Goal: Task Accomplishment & Management: Manage account settings

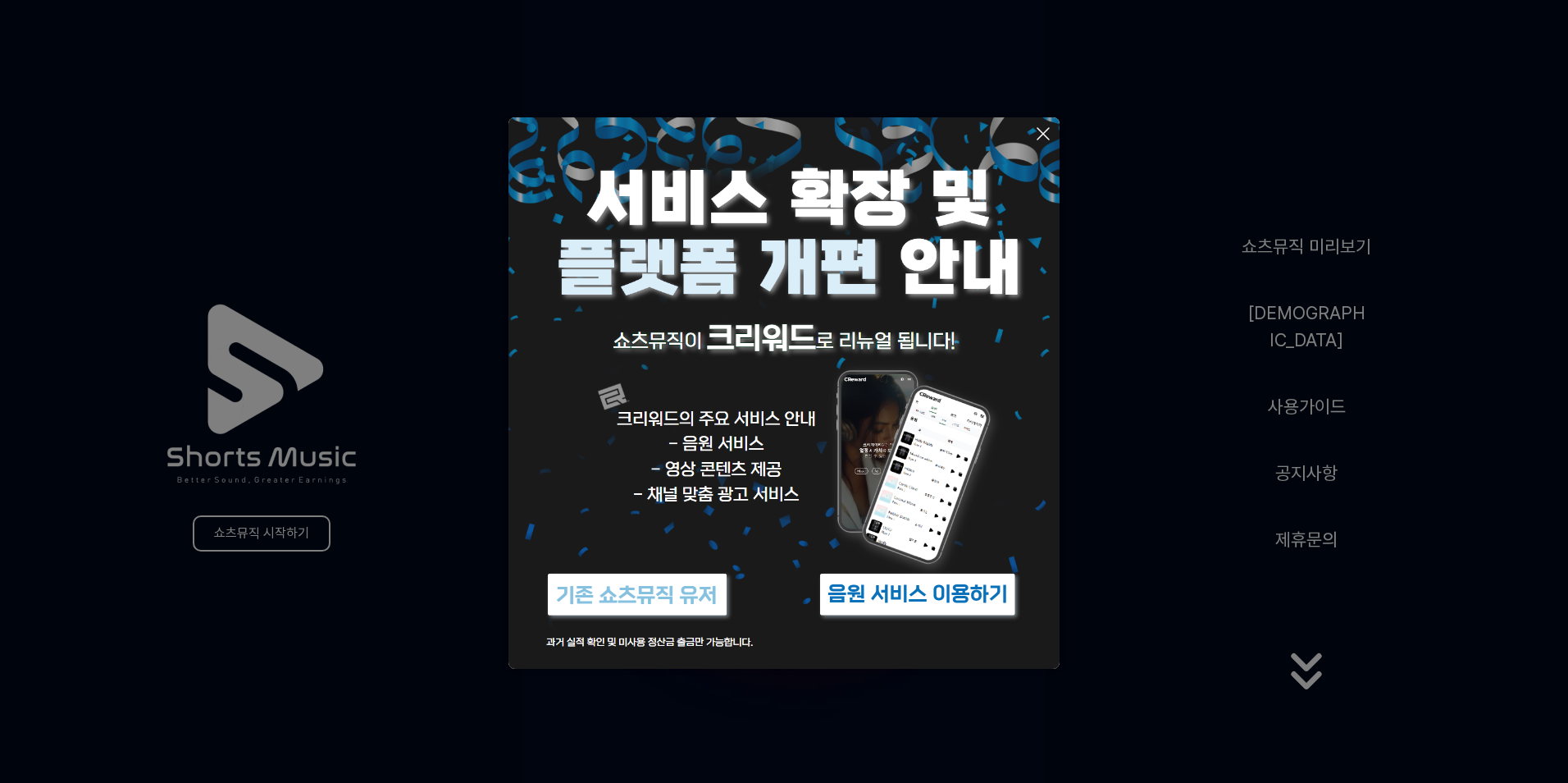
click at [926, 597] on img at bounding box center [917, 595] width 205 height 61
click at [1043, 128] on icon at bounding box center [1042, 134] width 19 height 19
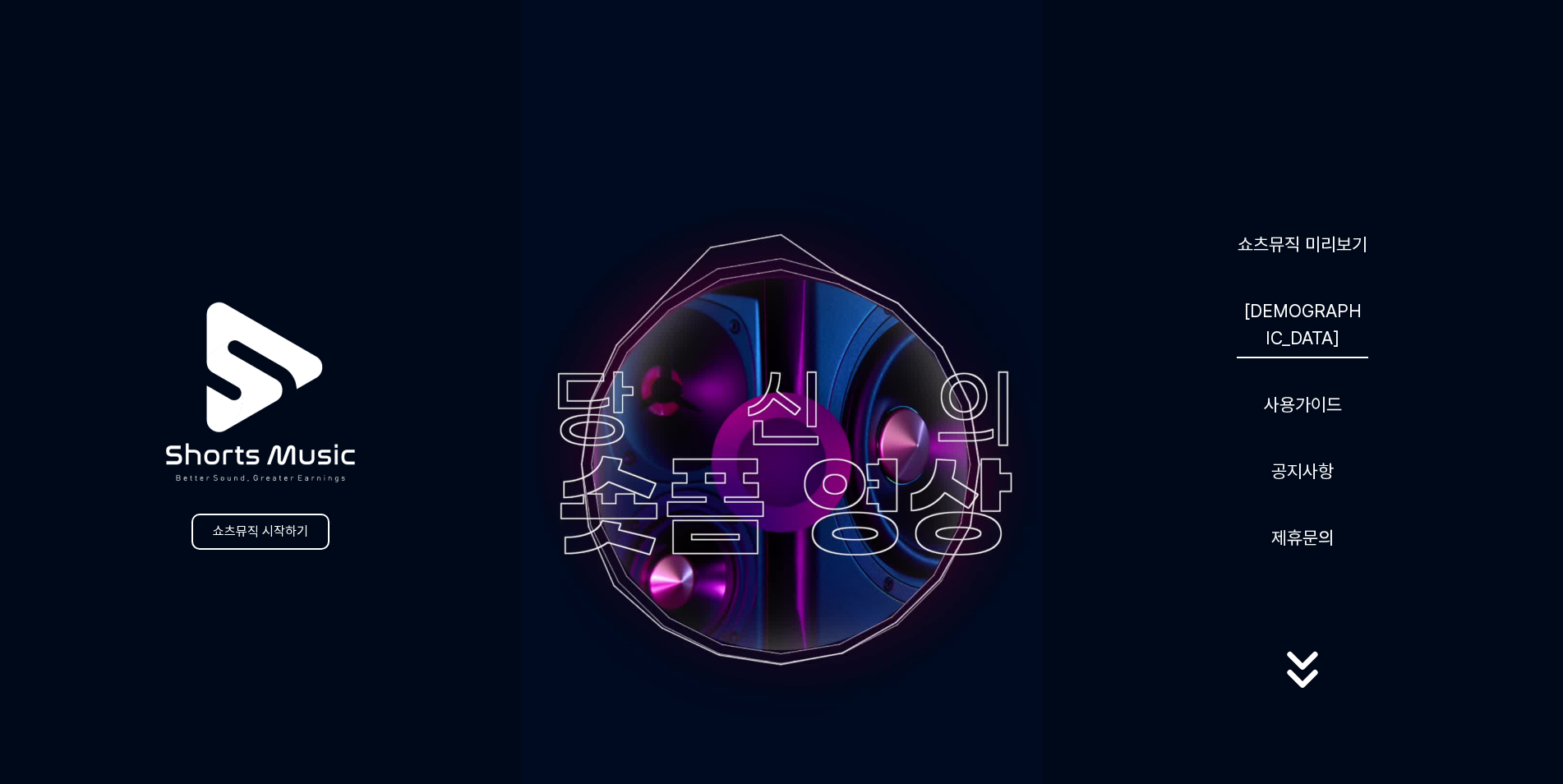
click at [1311, 335] on link "[DEMOGRAPHIC_DATA]" at bounding box center [1303, 324] width 132 height 68
click at [1300, 331] on link "음원" at bounding box center [1303, 324] width 132 height 68
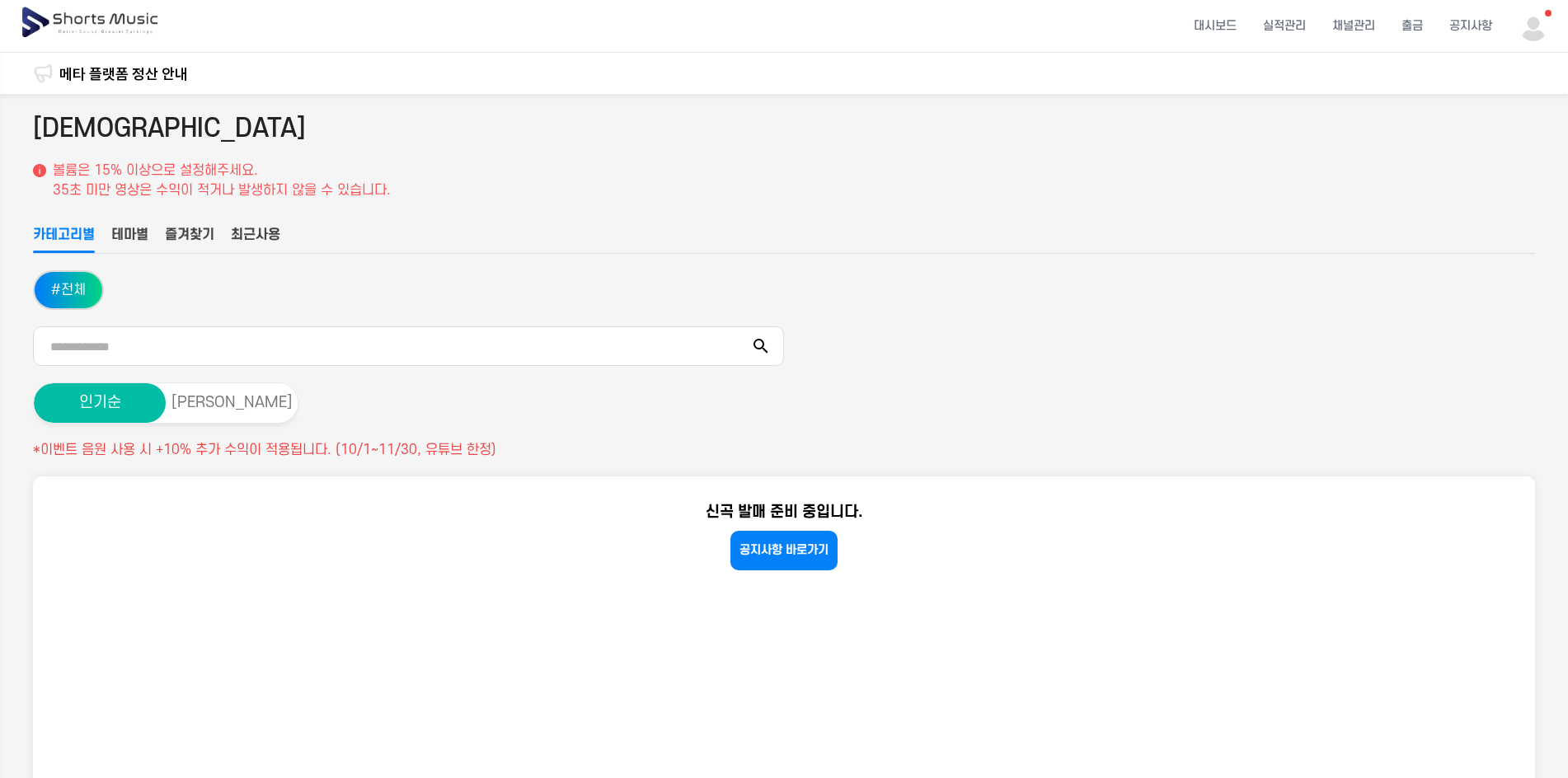
click at [117, 70] on link "메타 플랫폼 정산 안내" at bounding box center [124, 74] width 129 height 22
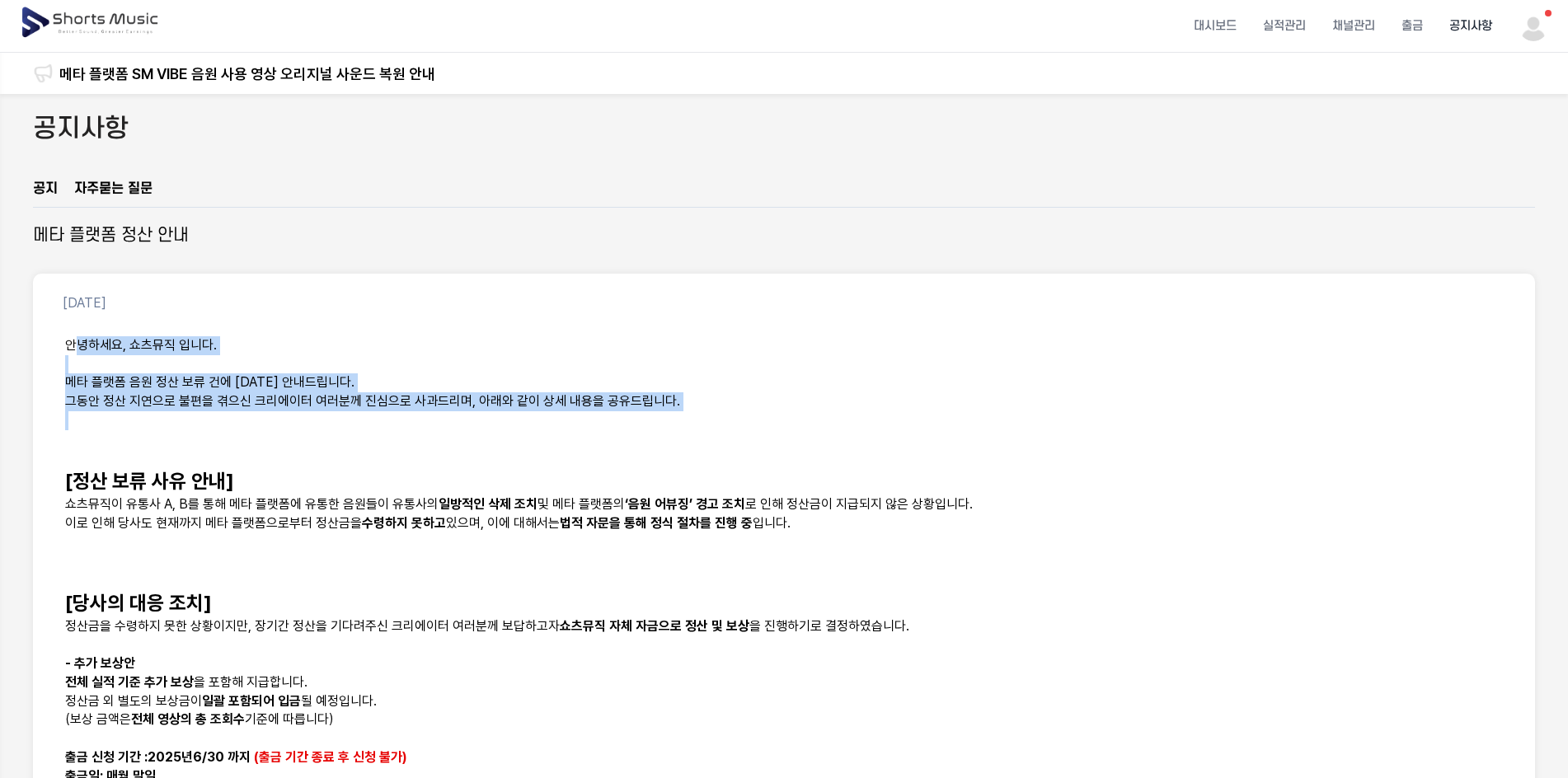
drag, startPoint x: 86, startPoint y: 338, endPoint x: 133, endPoint y: 414, distance: 89.4
click at [133, 414] on div "안녕하세요, 쇼츠뮤직 입니다. 메타 플랫폼 음원 정산 보류 건에 대한 안내드립니다. 그동안 정산 지연으로 불편을 겪으신 크리에이터 여러분께 진…" at bounding box center [784, 748] width 1463 height 844
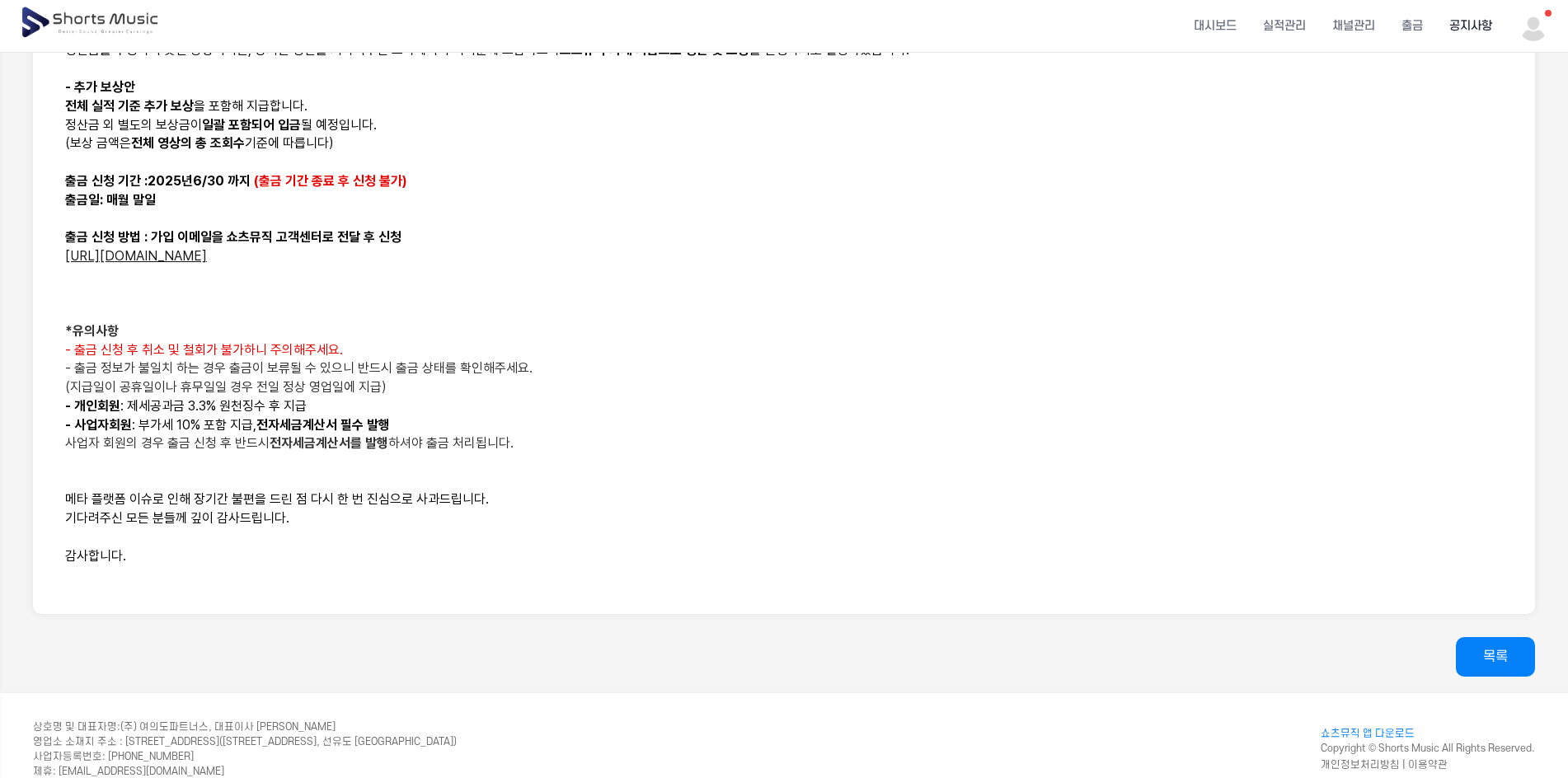
scroll to position [577, 0]
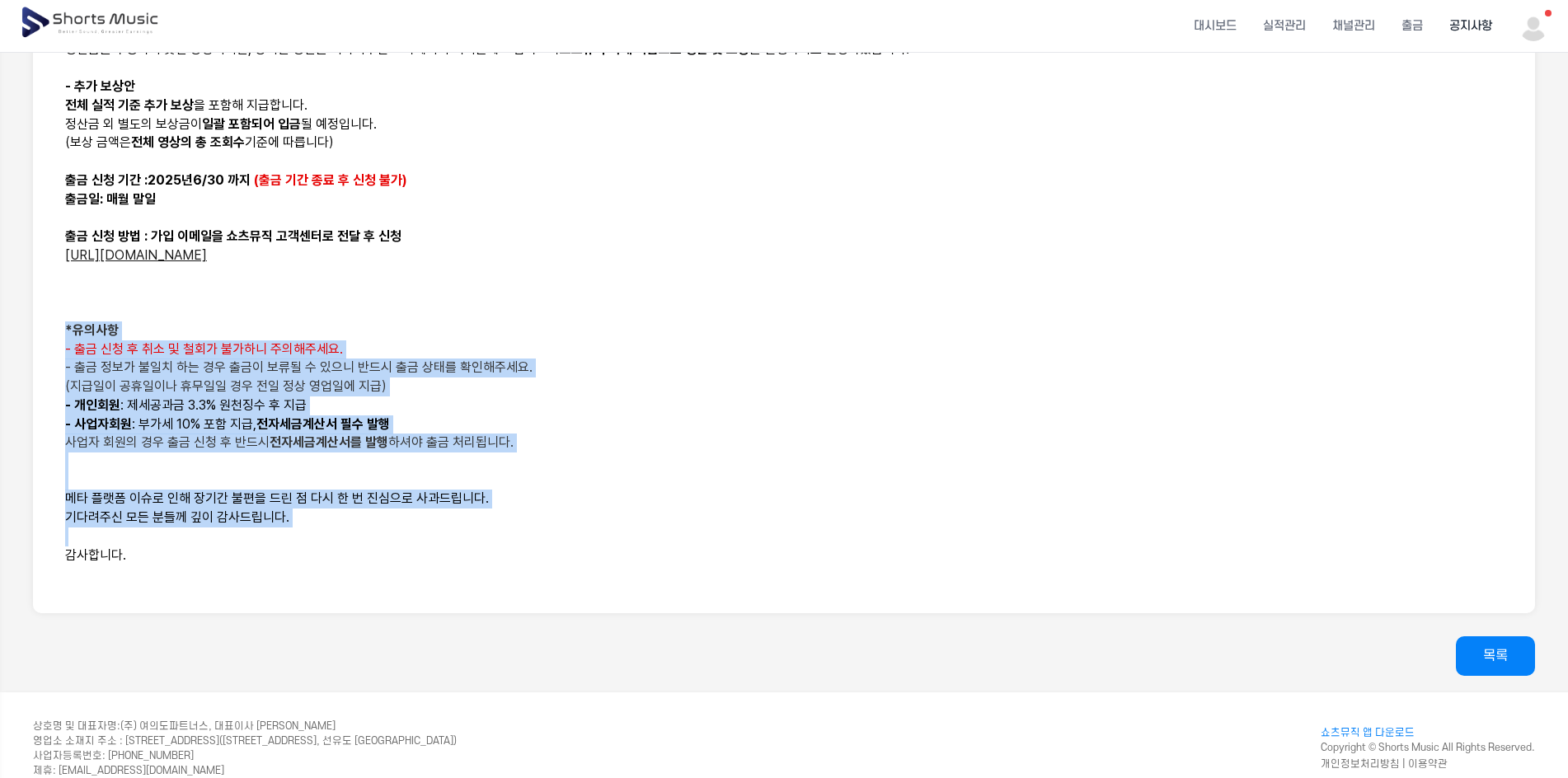
drag, startPoint x: 323, startPoint y: 541, endPoint x: 12, endPoint y: 335, distance: 373.0
click at [12, 335] on div "공지사항 공지 자주묻는 질문 메타 플랫폼 정산 안내 2025-04-01 안녕하세요, 쇼츠뮤직 입니다. 메타 플랫폼 음원 정산 보류 건에 대한 …" at bounding box center [784, 104] width 1568 height 1175
click at [426, 531] on p at bounding box center [784, 537] width 1438 height 19
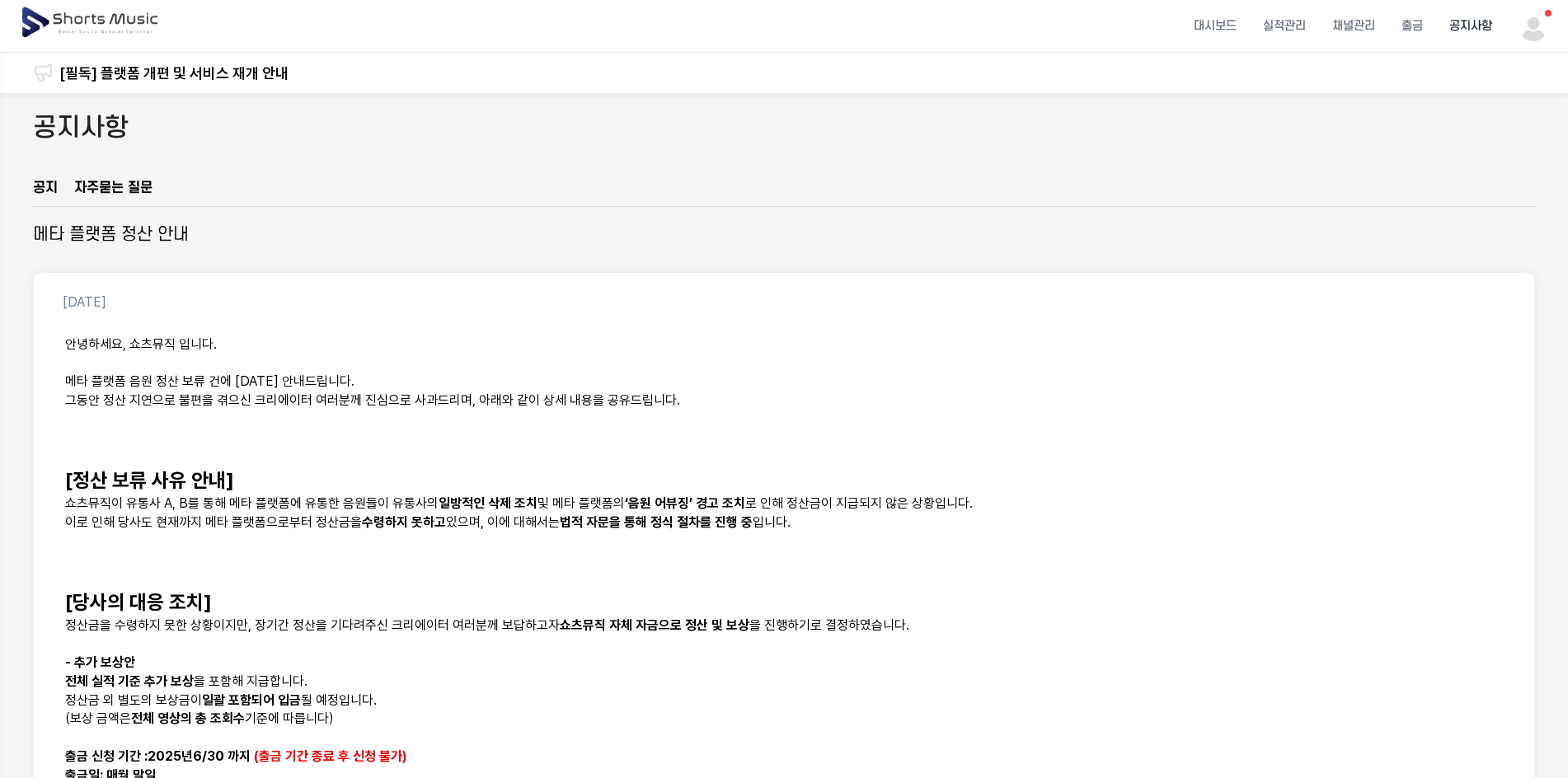
scroll to position [0, 0]
click at [1460, 25] on li "공지사항" at bounding box center [1471, 25] width 69 height 44
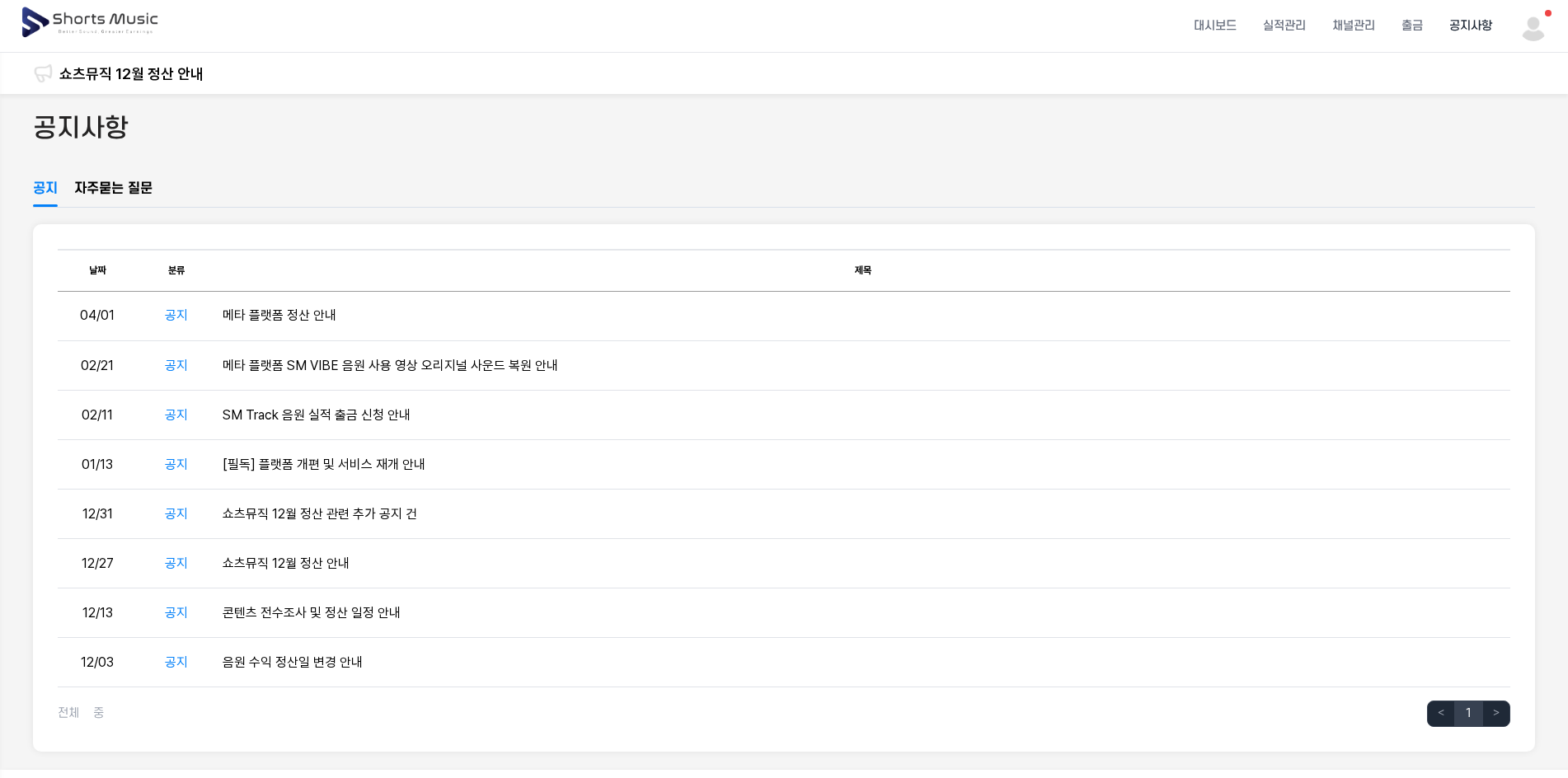
click at [107, 193] on link "자주묻는 질문" at bounding box center [114, 193] width 78 height 28
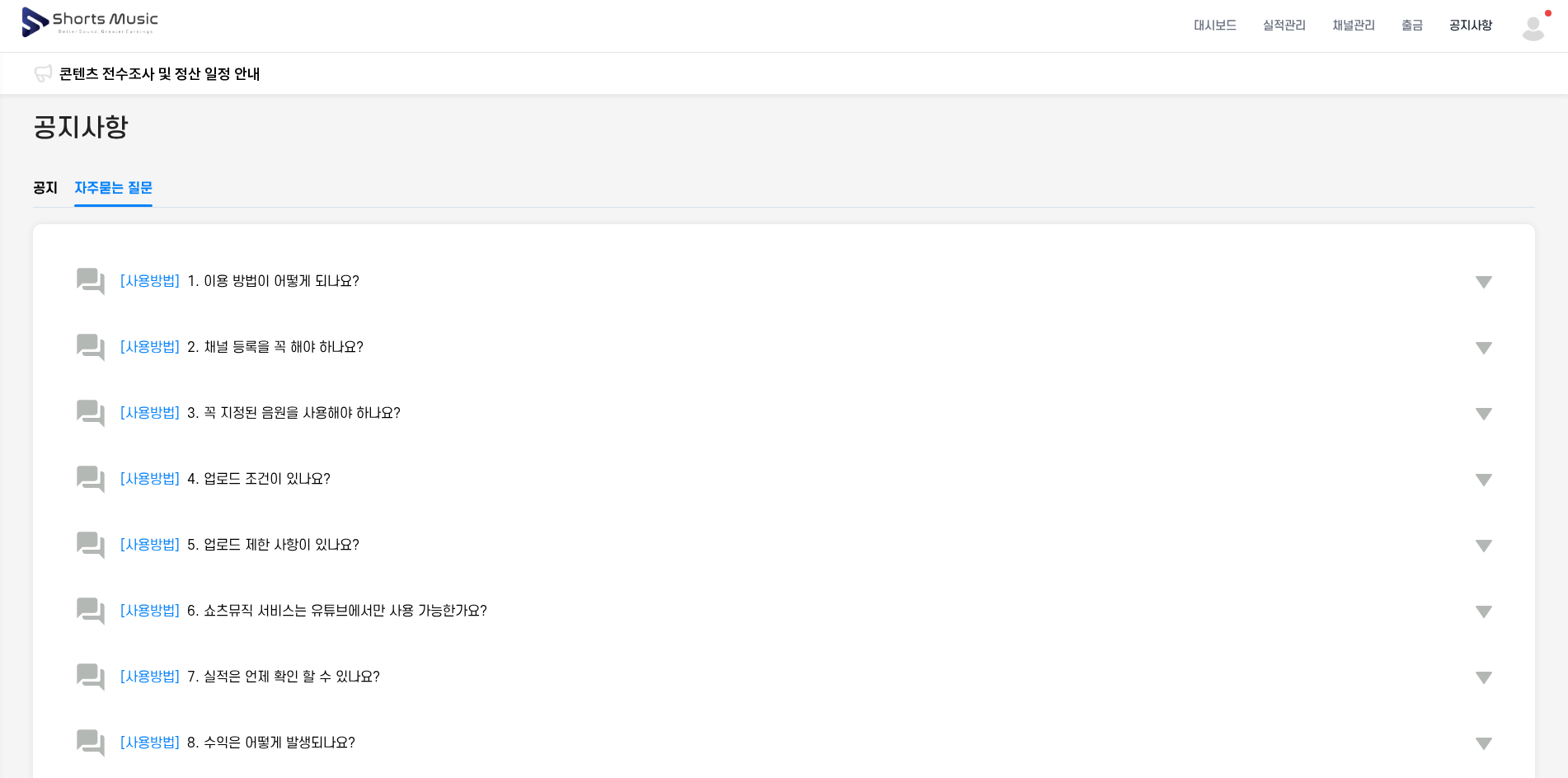
click at [316, 739] on span "8. 수익은 어떻게 발생되나요?" at bounding box center [271, 744] width 168 height 15
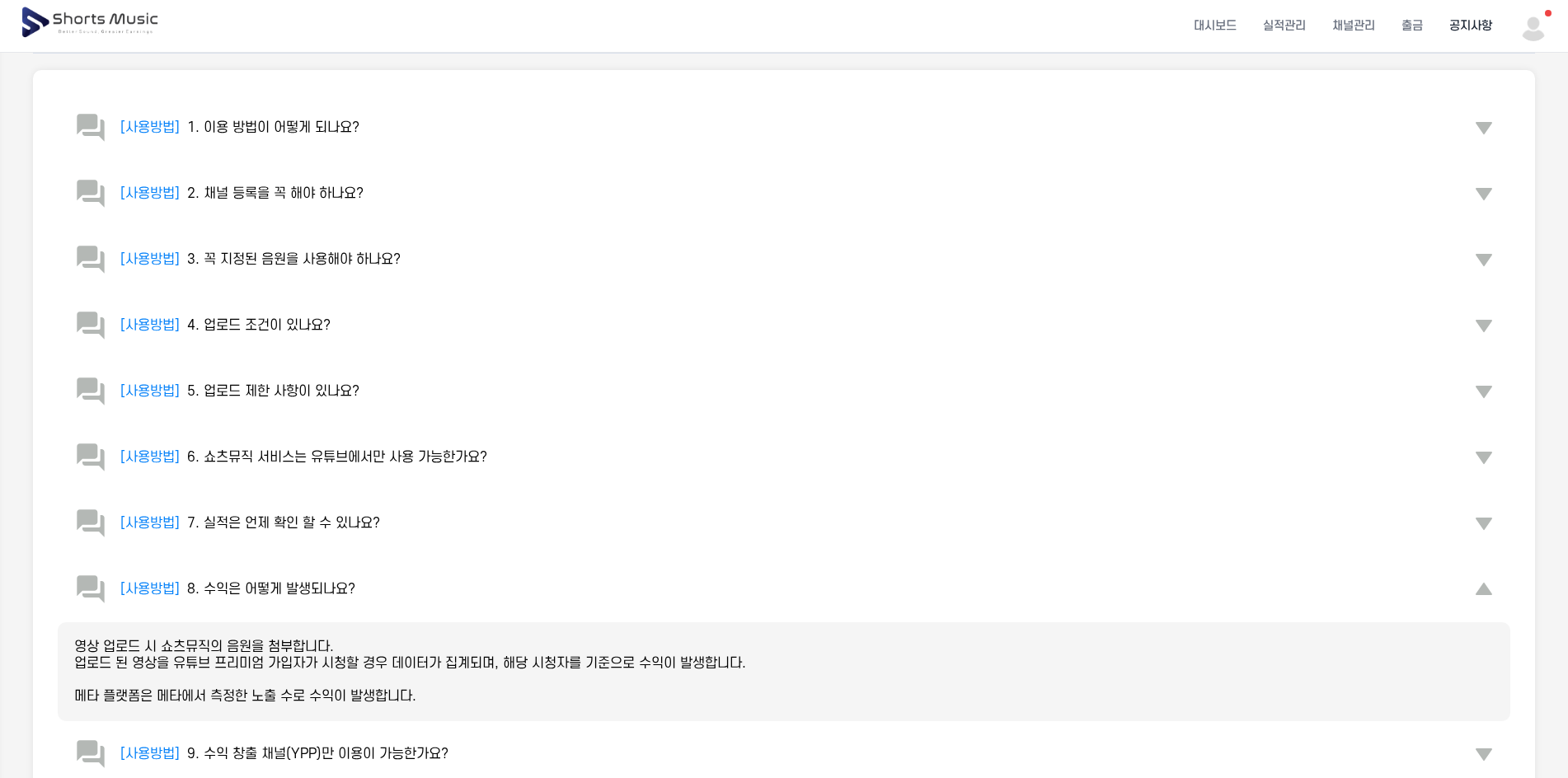
scroll to position [165, 0]
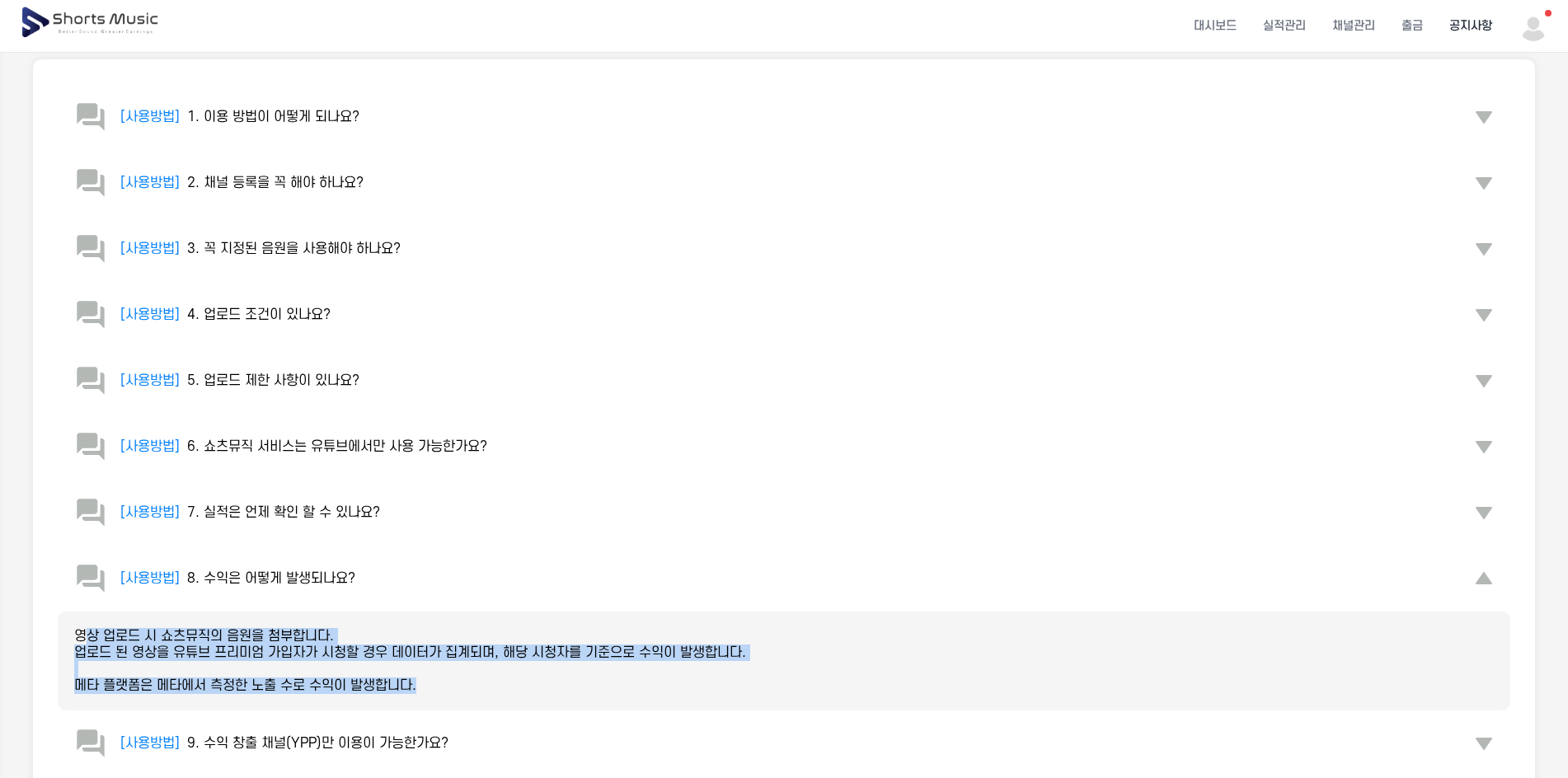
drag, startPoint x: 89, startPoint y: 640, endPoint x: 450, endPoint y: 691, distance: 364.6
click at [450, 691] on p "영상 업로드 시 쇼츠뮤직의 음원을 첨부합니다. 업로드 된 영상을 유튜브 프리미엄 가입자가 시청할 경우 데이터가 집계되며, 해당 시청자를 기준으…" at bounding box center [784, 661] width 1420 height 66
drag, startPoint x: 450, startPoint y: 691, endPoint x: 502, endPoint y: 698, distance: 52.5
click at [502, 698] on div "영상 업로드 시 쇼츠뮤직의 음원을 첨부합니다. 업로드 된 영상을 유튜브 프리미엄 가입자가 시청할 경우 데이터가 집계되며, 해당 시청자를 기준으…" at bounding box center [784, 661] width 1452 height 99
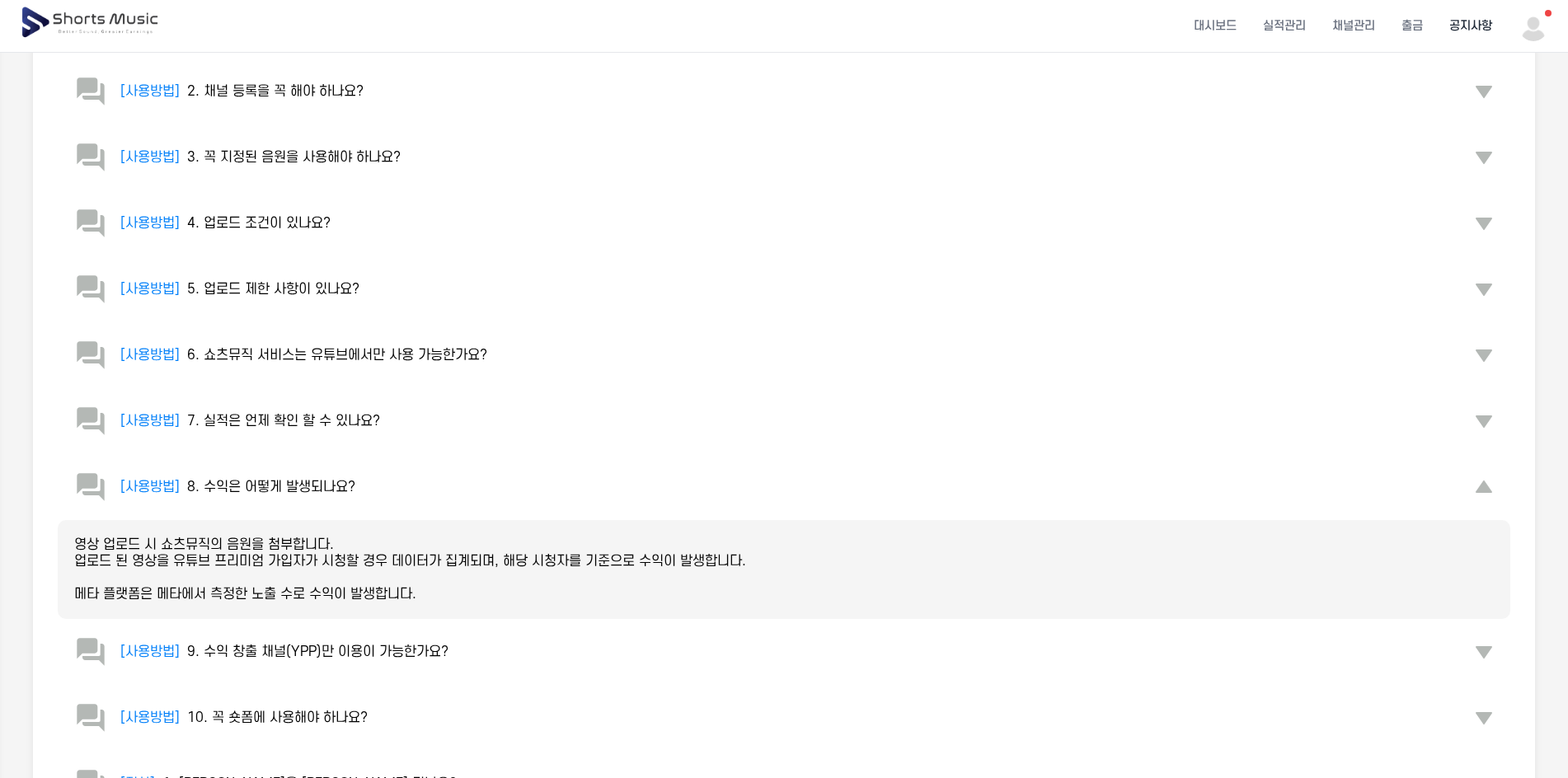
scroll to position [330, 0]
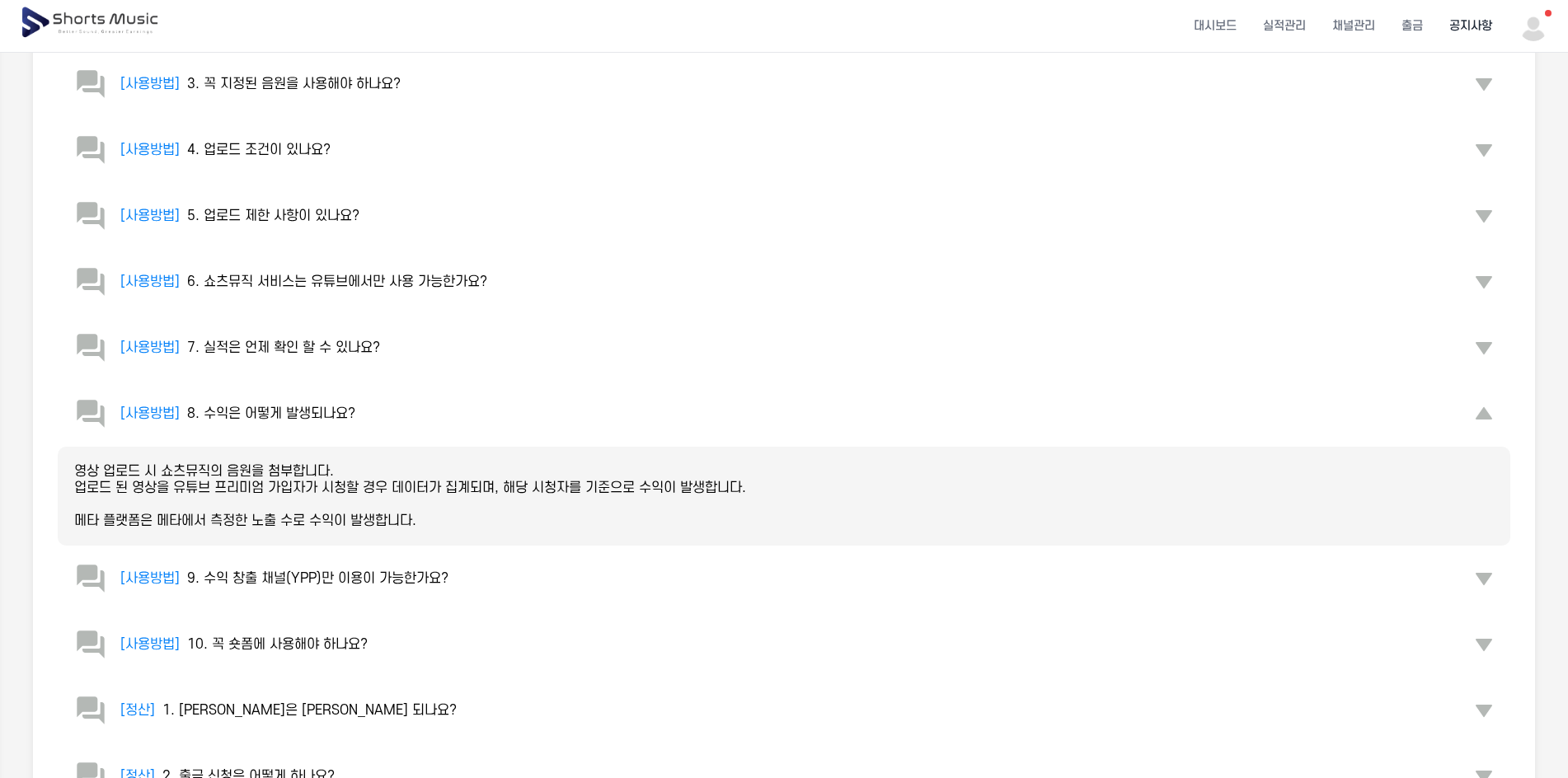
click at [289, 584] on span "9. 수익 창출 채널(YPP)만 이용이 가능한가요?" at bounding box center [318, 579] width 261 height 15
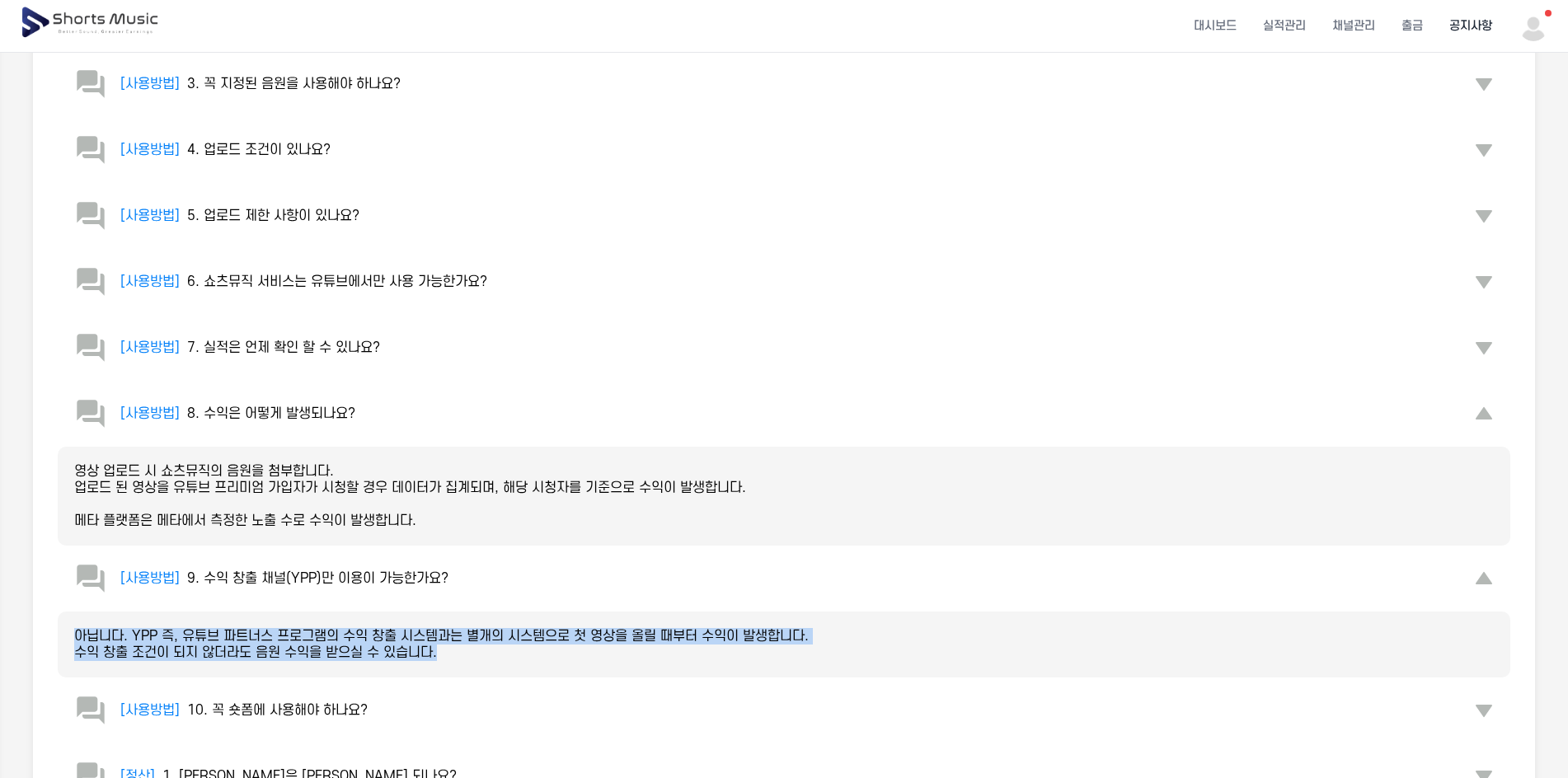
drag, startPoint x: 76, startPoint y: 638, endPoint x: 458, endPoint y: 655, distance: 382.4
click at [458, 655] on p "아닙니다. YPP 즉, 유튜브 파트너스 프로그램의 수익 창출 시스템과는 별개의 시스템으로 첫 영상을 올릴 때부터 수익이 발생합니다. 수익 창출…" at bounding box center [784, 644] width 1420 height 33
drag, startPoint x: 458, startPoint y: 655, endPoint x: 466, endPoint y: 666, distance: 13.6
click at [466, 666] on div "아닙니다. YPP 즉, 유튜브 파트너스 프로그램의 수익 창출 시스템과는 별개의 시스템으로 첫 영상을 올릴 때부터 수익이 발생합니다. 수익 창출…" at bounding box center [784, 644] width 1452 height 66
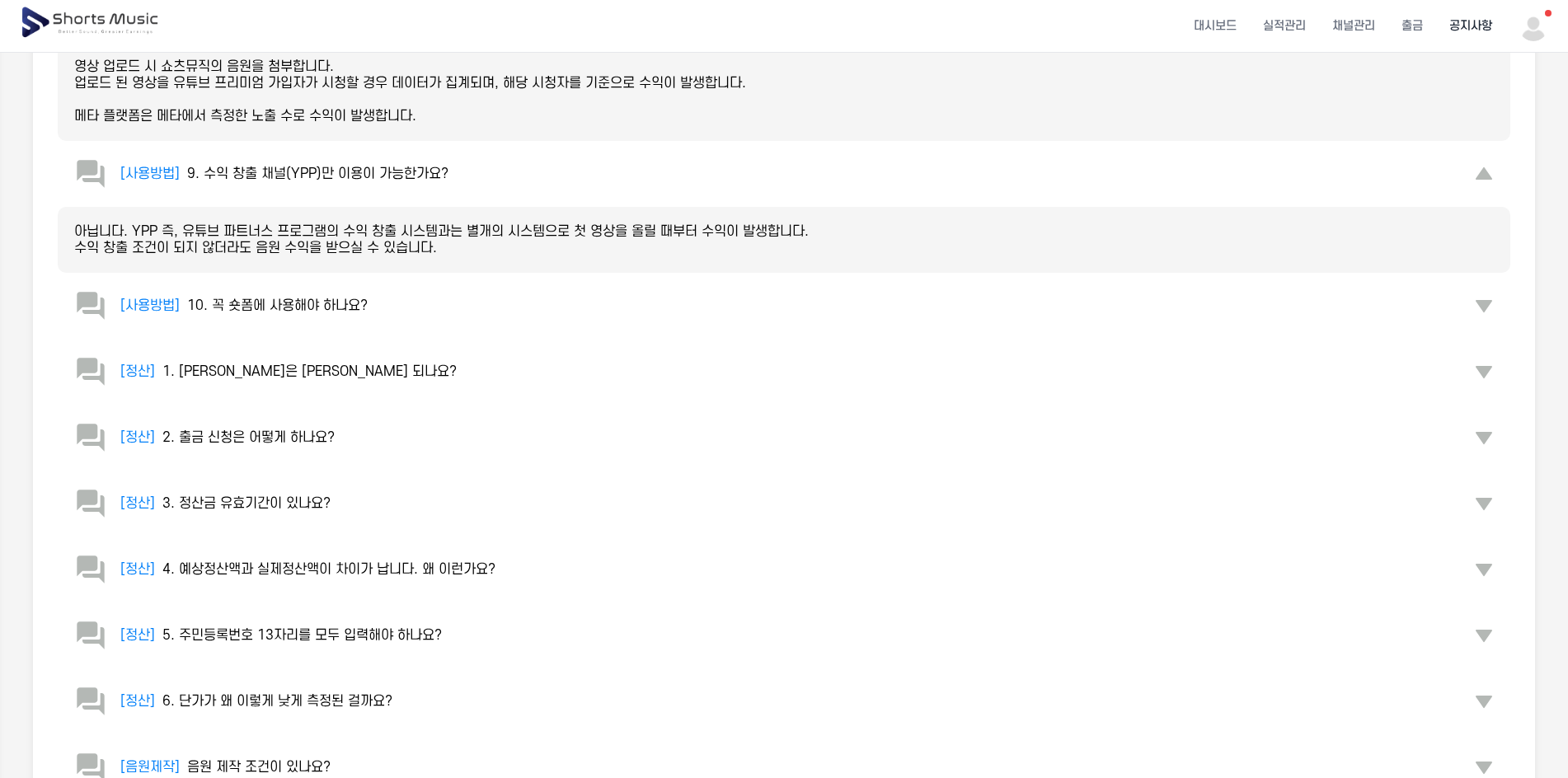
scroll to position [742, 0]
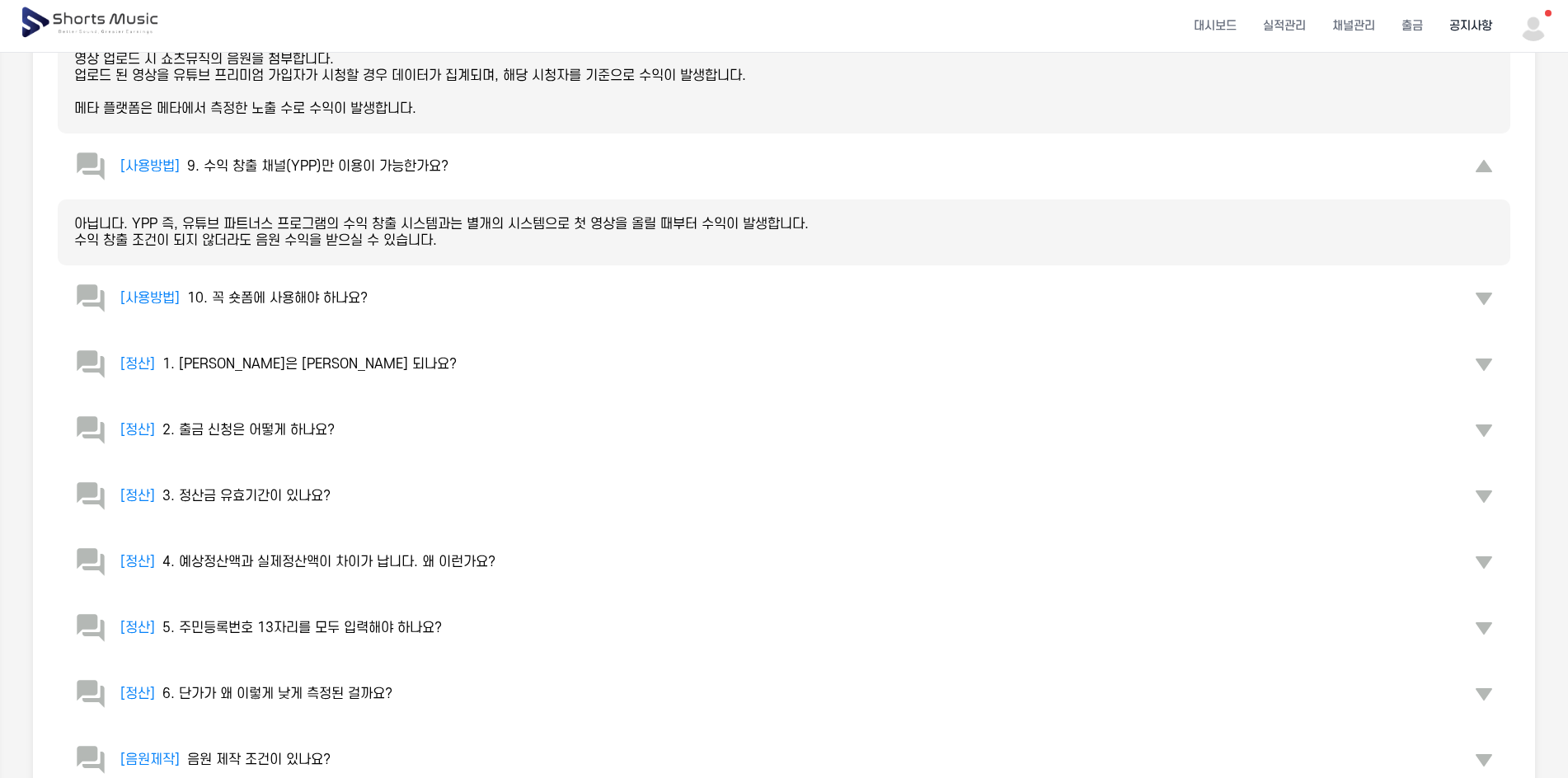
click at [310, 689] on span "6. 단가가 왜 이렇게 낮게 측정된 걸까요?" at bounding box center [277, 694] width 230 height 15
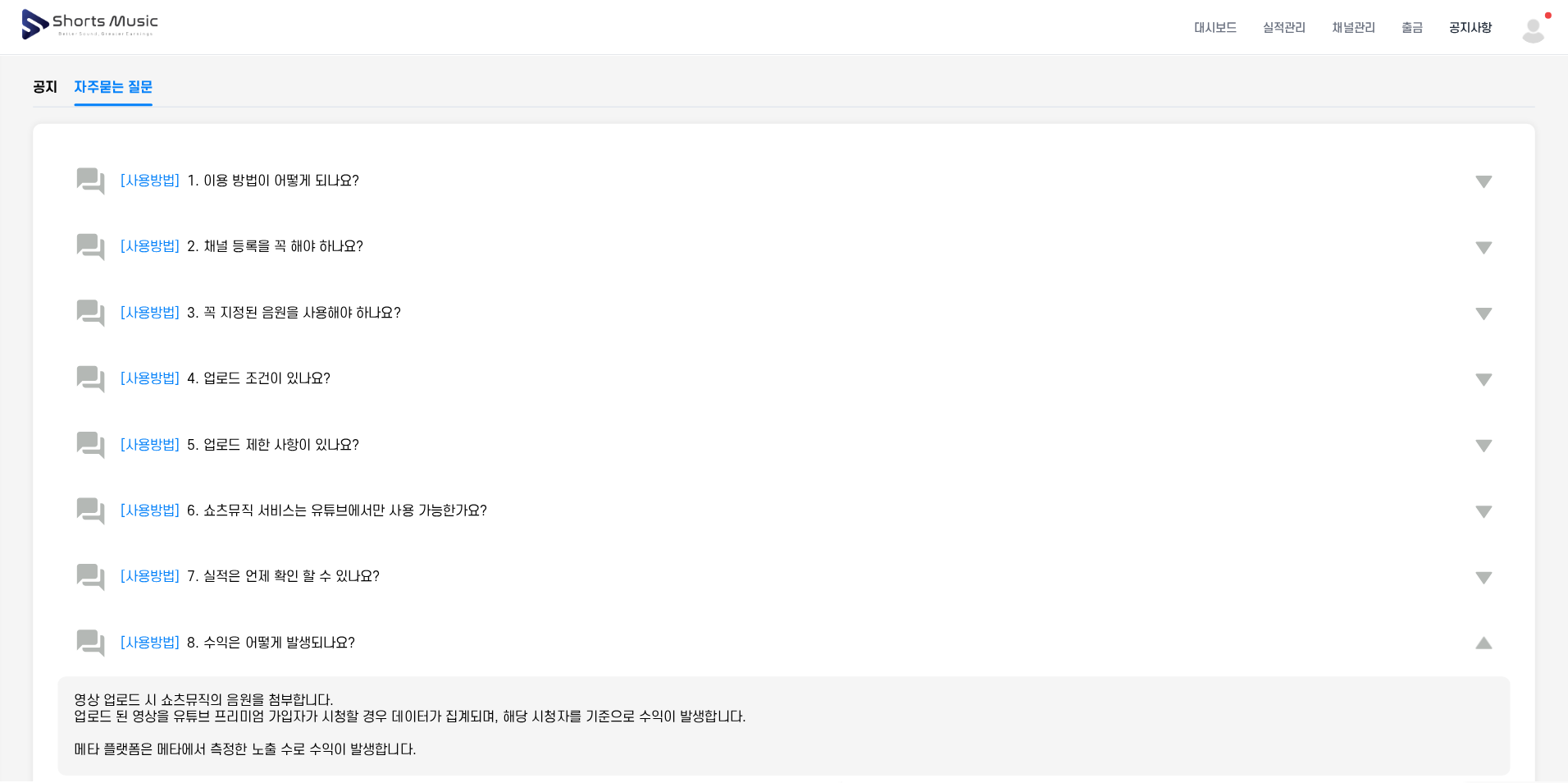
scroll to position [0, 0]
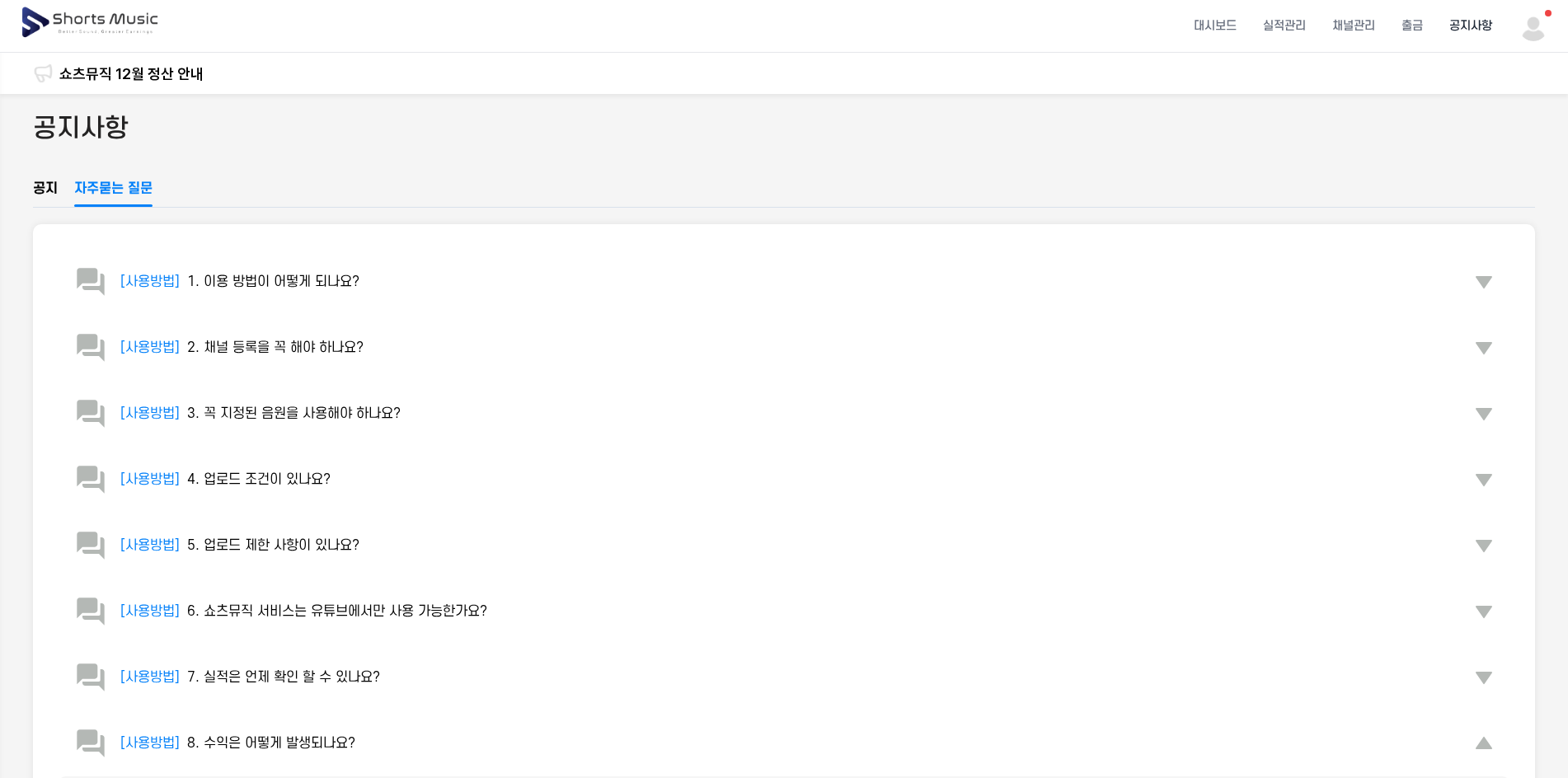
click at [1548, 19] on img at bounding box center [1534, 26] width 30 height 30
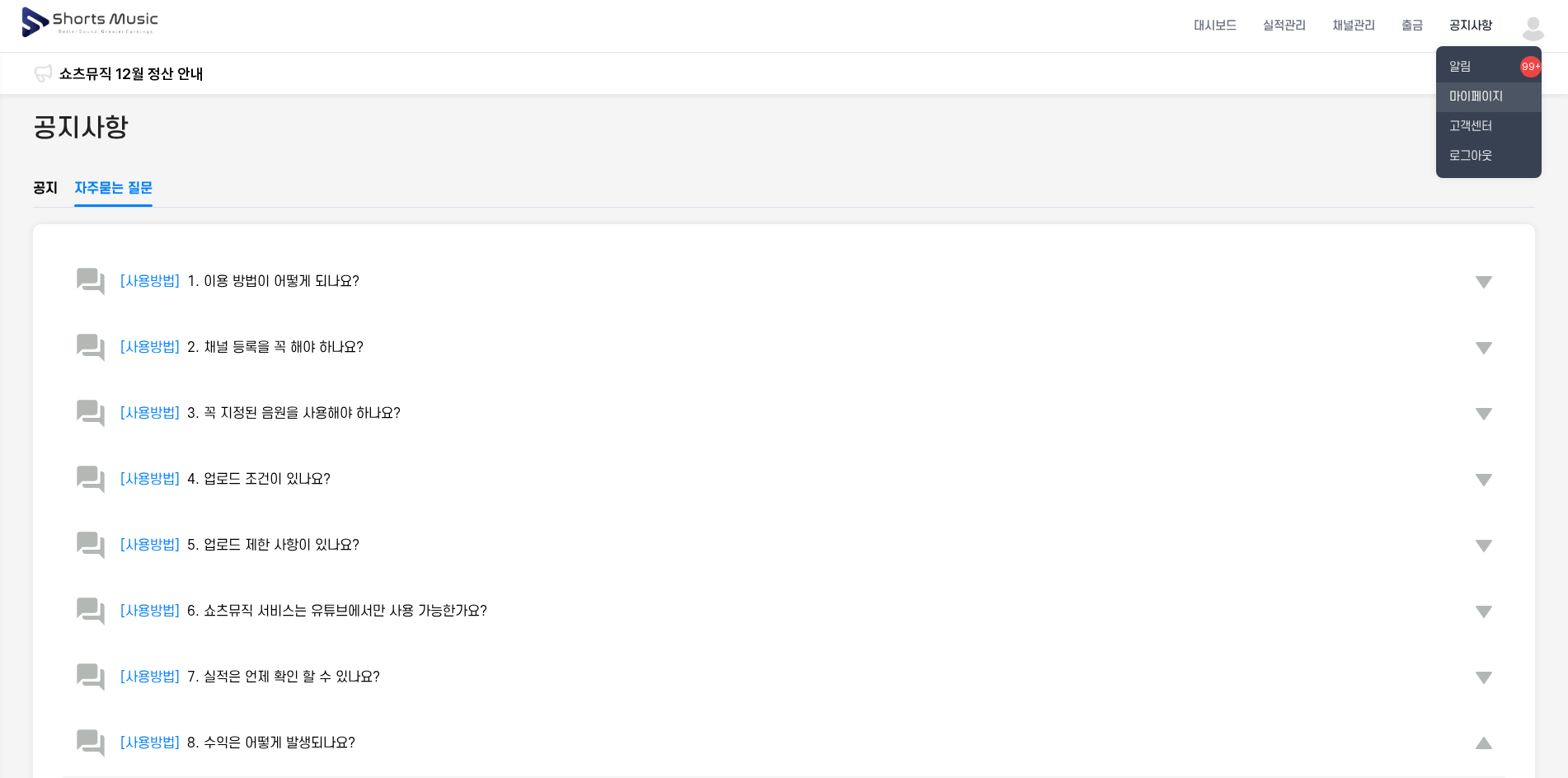
click at [1495, 92] on link "마이페이지" at bounding box center [1489, 97] width 105 height 30
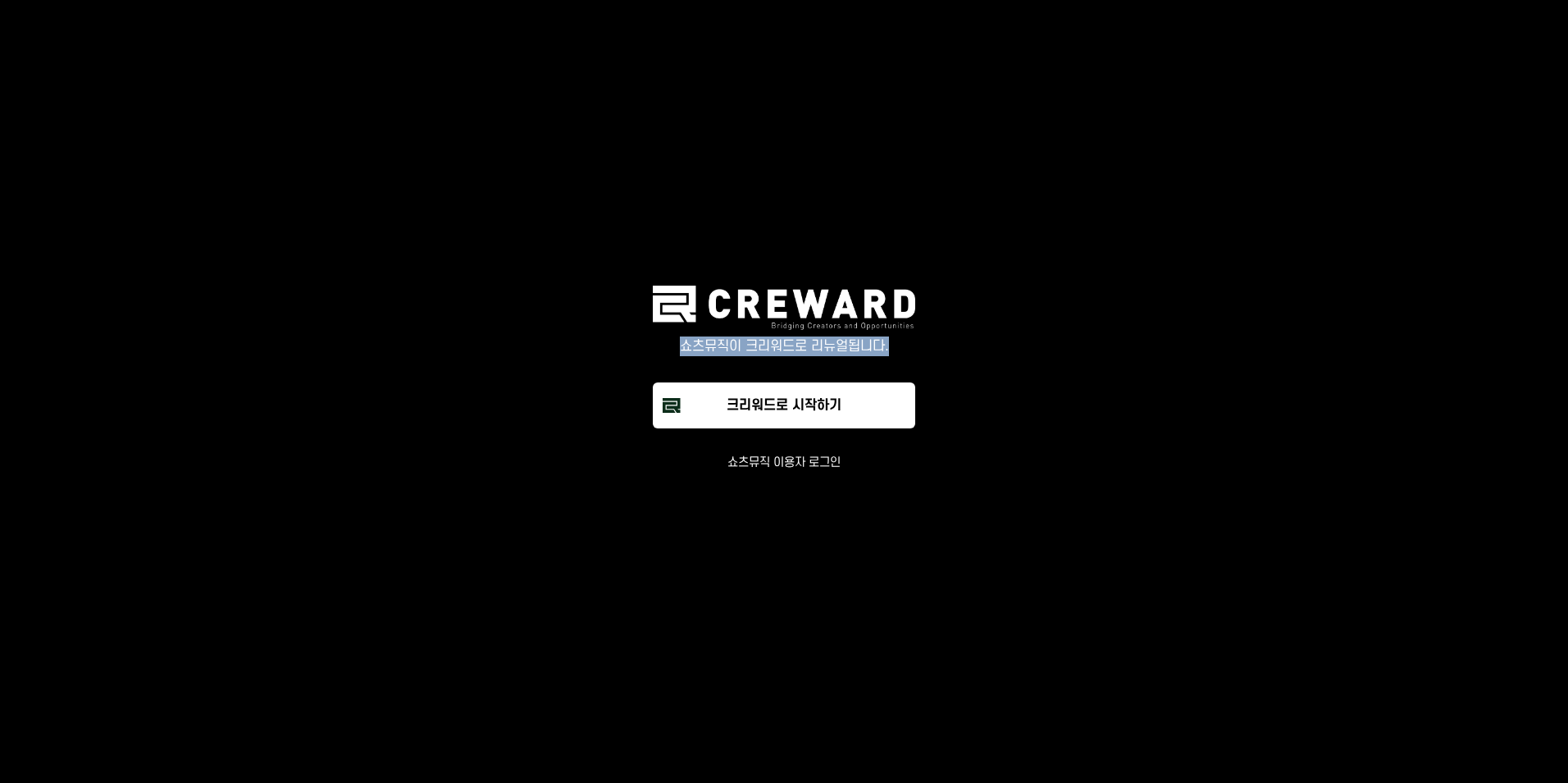
drag, startPoint x: 676, startPoint y: 356, endPoint x: 903, endPoint y: 355, distance: 227.0
click at [903, 355] on div "쇼츠뮤직이 크리워드로 리뉴얼됩니다." at bounding box center [784, 333] width 262 height 96
drag, startPoint x: 903, startPoint y: 355, endPoint x: 1053, endPoint y: 409, distance: 159.4
click at [1053, 409] on main "쇼츠뮤직이 크리워드로 리뉴얼됩니다. 크리워드로 시작하기 쇼츠뮤직 이용자 로그인" at bounding box center [784, 392] width 1568 height 783
click at [810, 459] on button "쇼츠뮤직 이용자 로그인" at bounding box center [784, 463] width 113 height 17
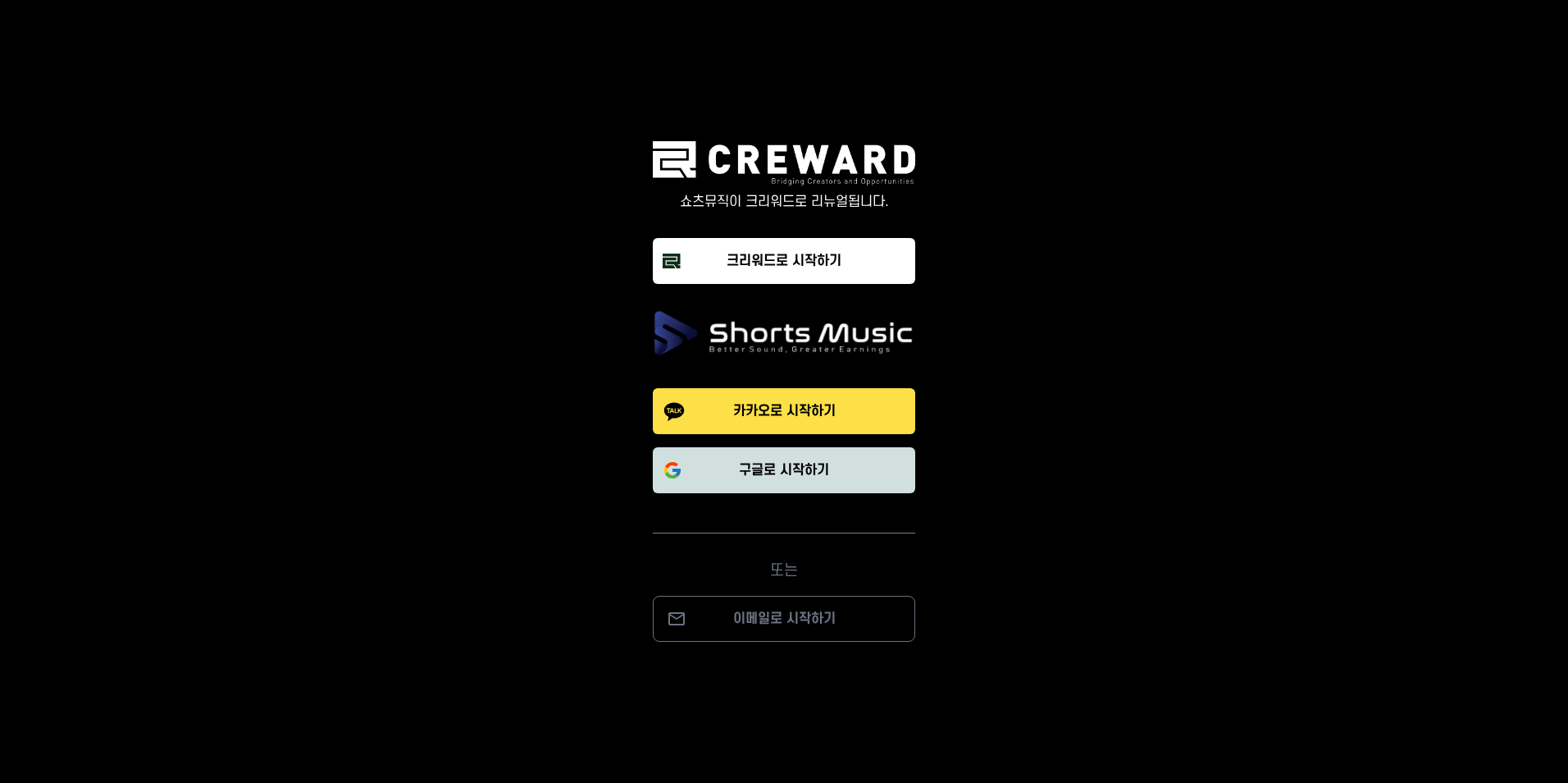
click at [818, 484] on button "구글로 시작하기" at bounding box center [784, 470] width 262 height 46
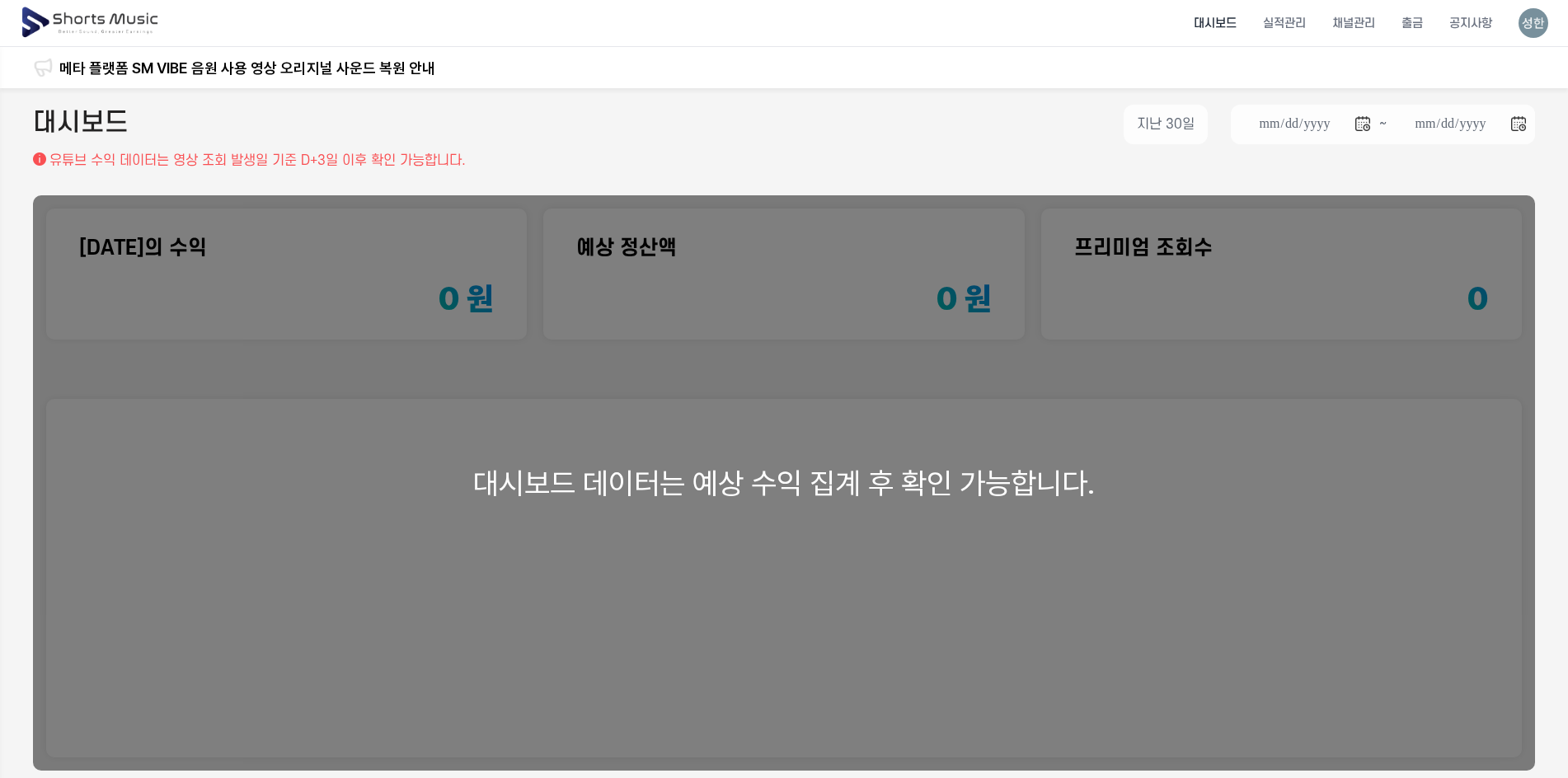
click at [1529, 21] on img at bounding box center [1534, 23] width 30 height 30
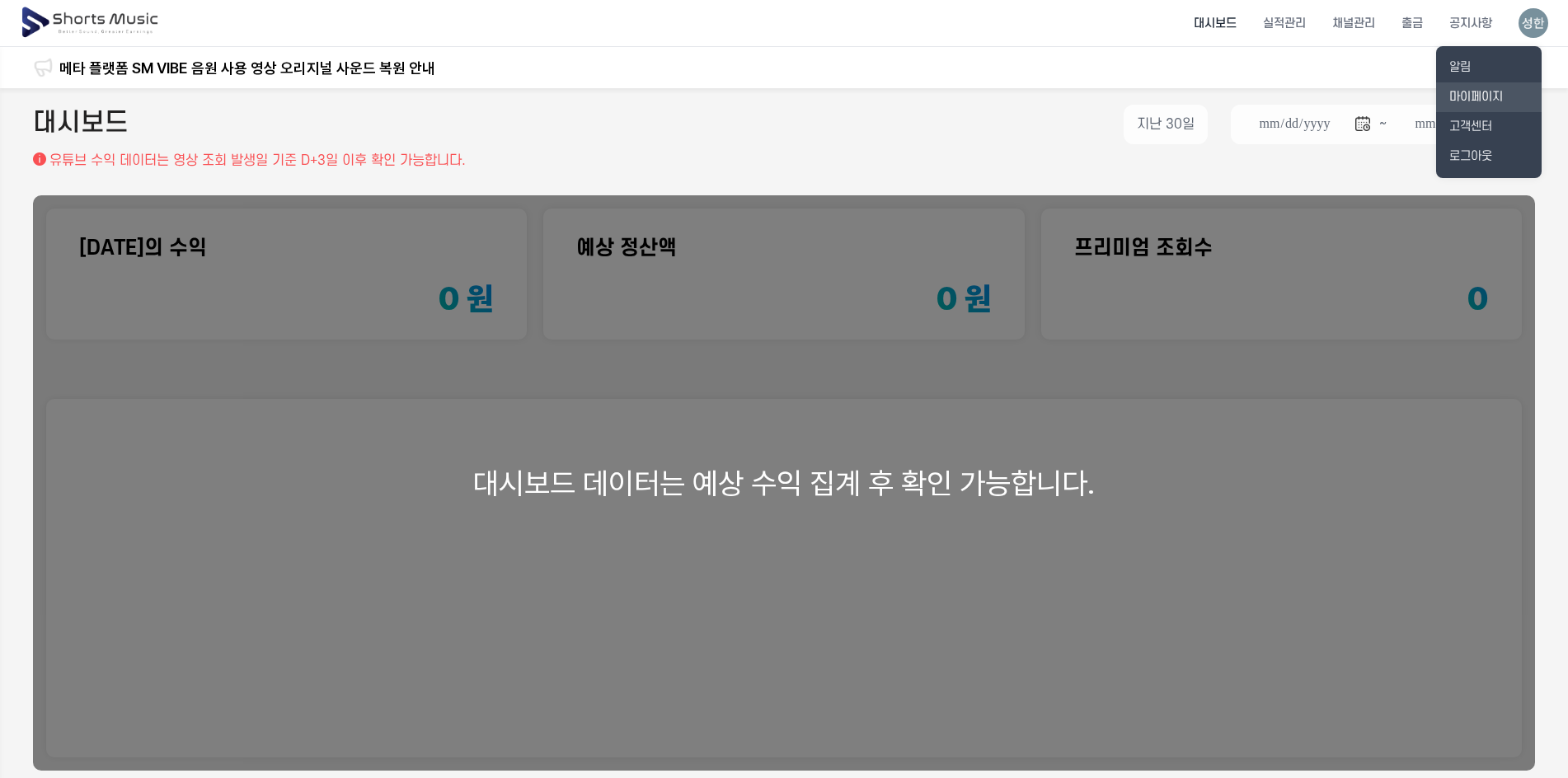
click at [1513, 94] on link "마이페이지" at bounding box center [1489, 97] width 105 height 30
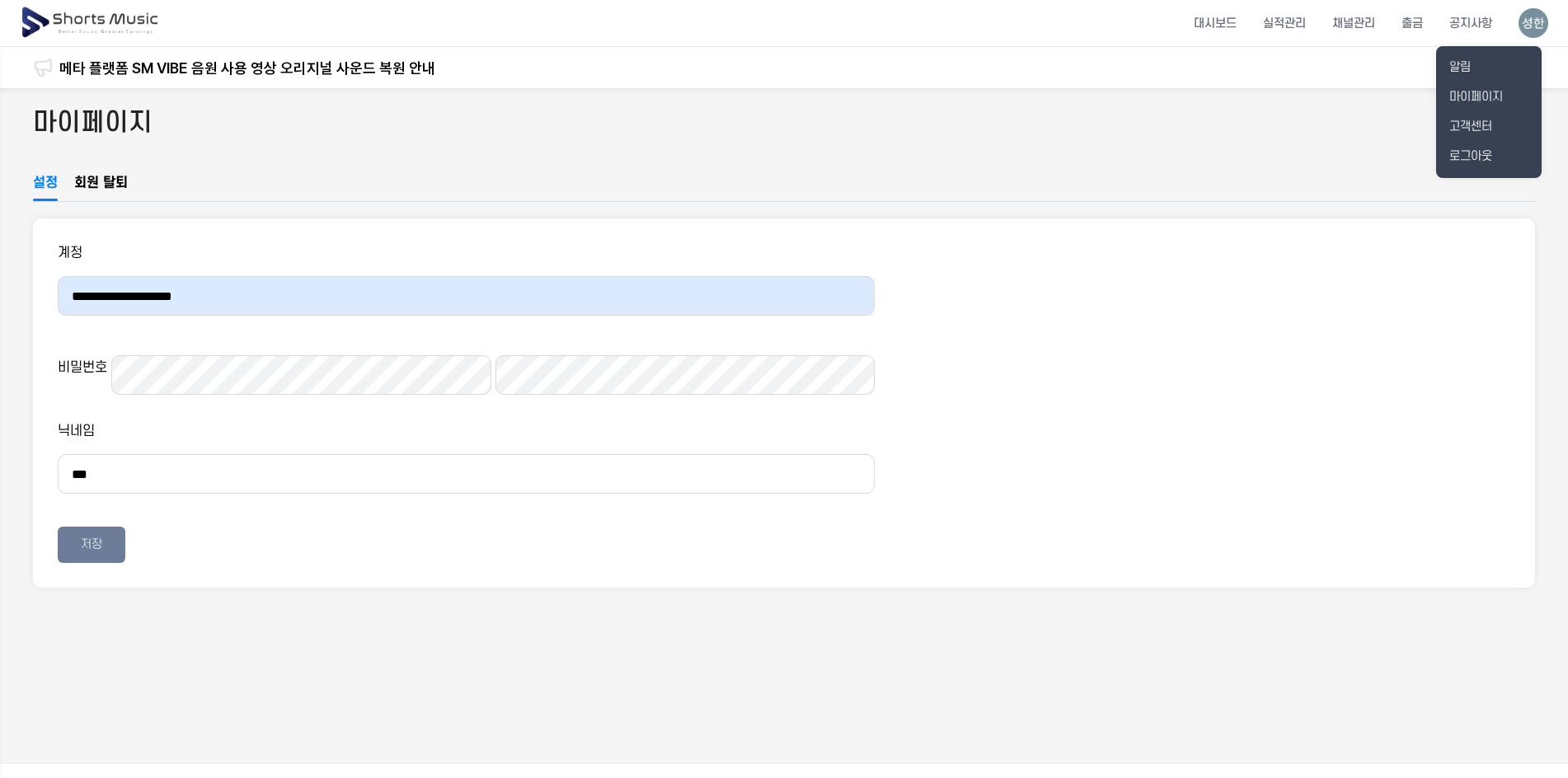
click at [103, 189] on button at bounding box center [784, 389] width 1568 height 778
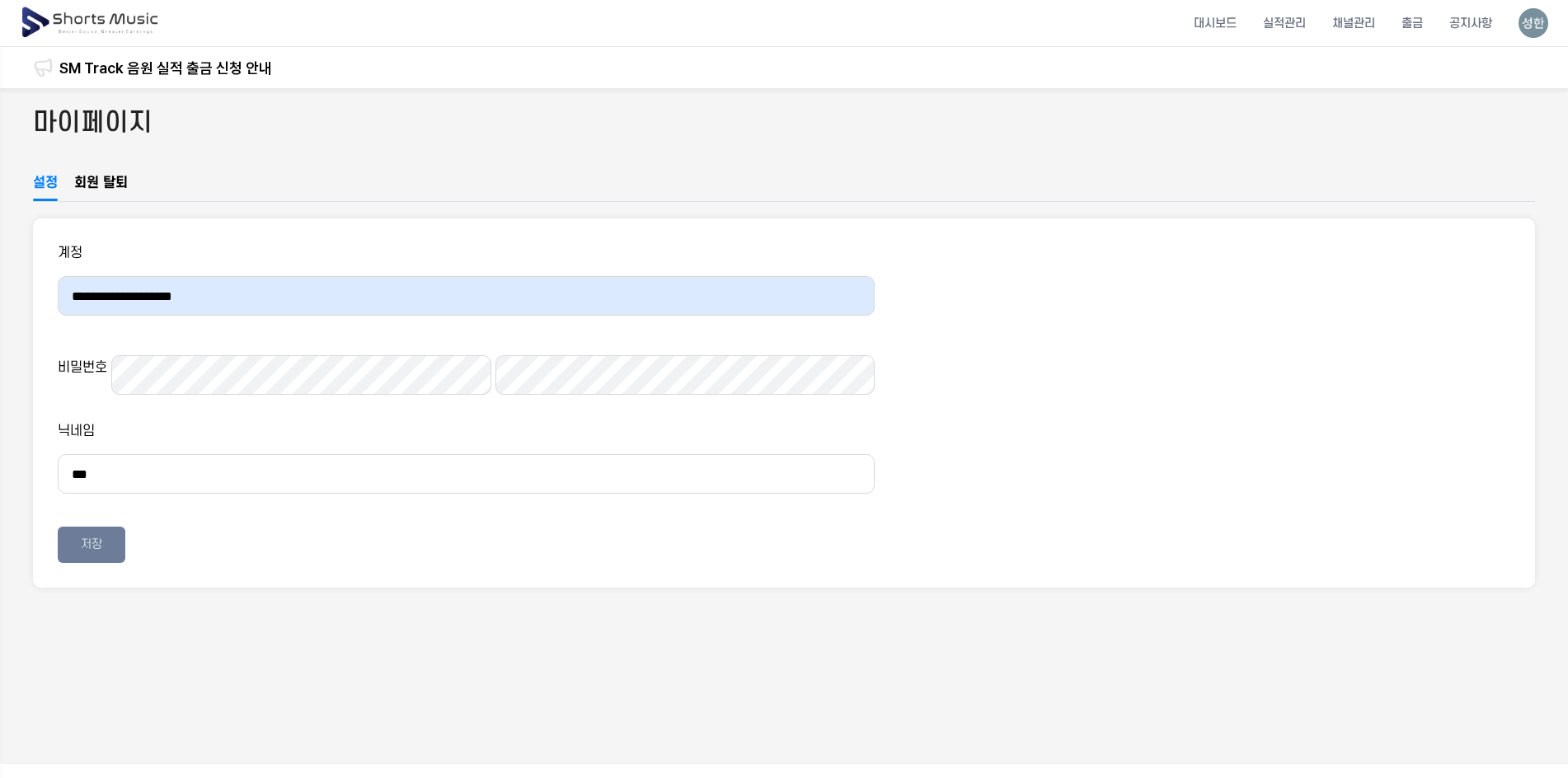
click at [1548, 21] on img at bounding box center [1534, 23] width 30 height 30
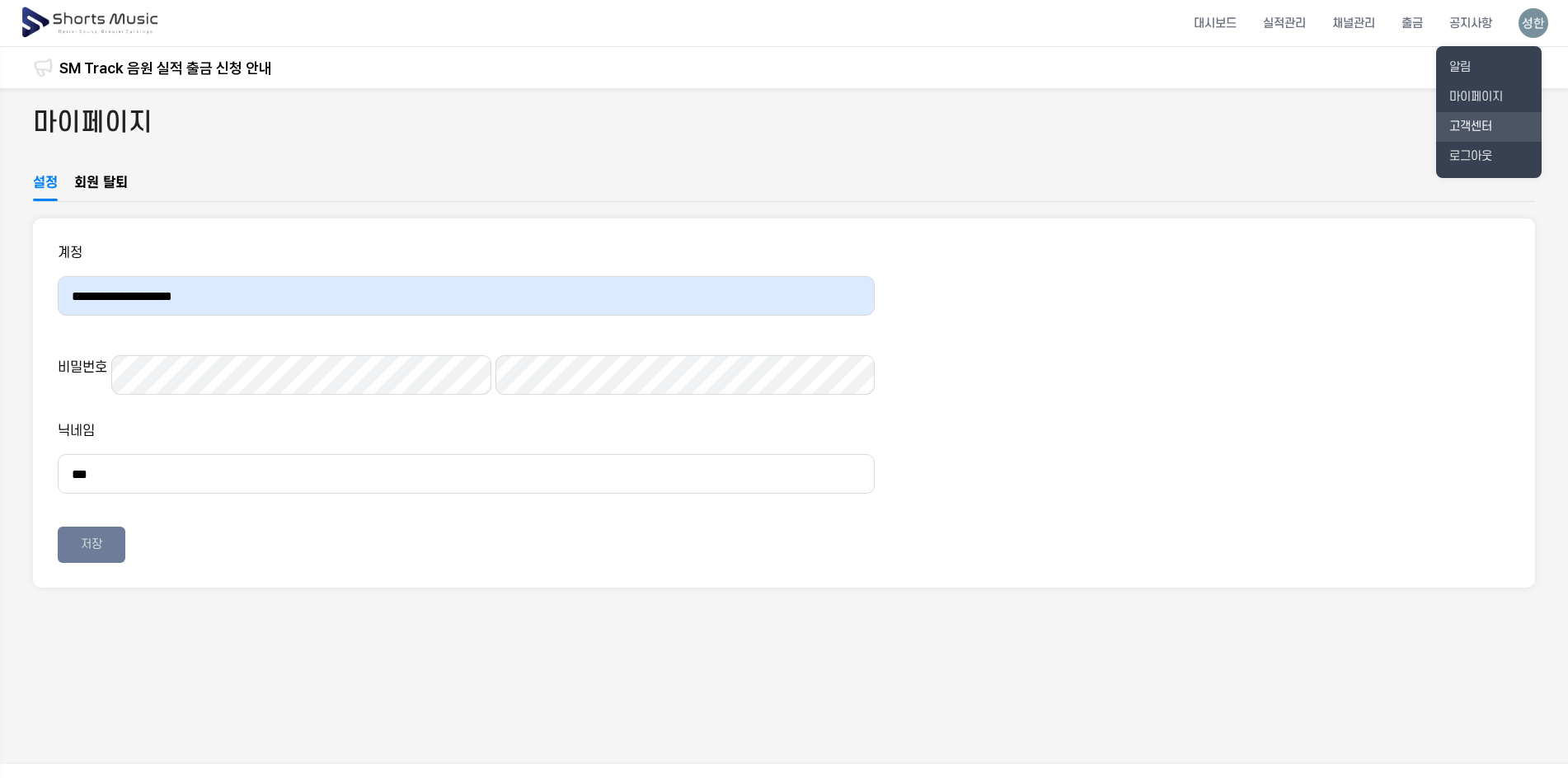
click at [1491, 121] on link "고객센터" at bounding box center [1489, 127] width 105 height 30
click at [109, 26] on button at bounding box center [784, 389] width 1568 height 778
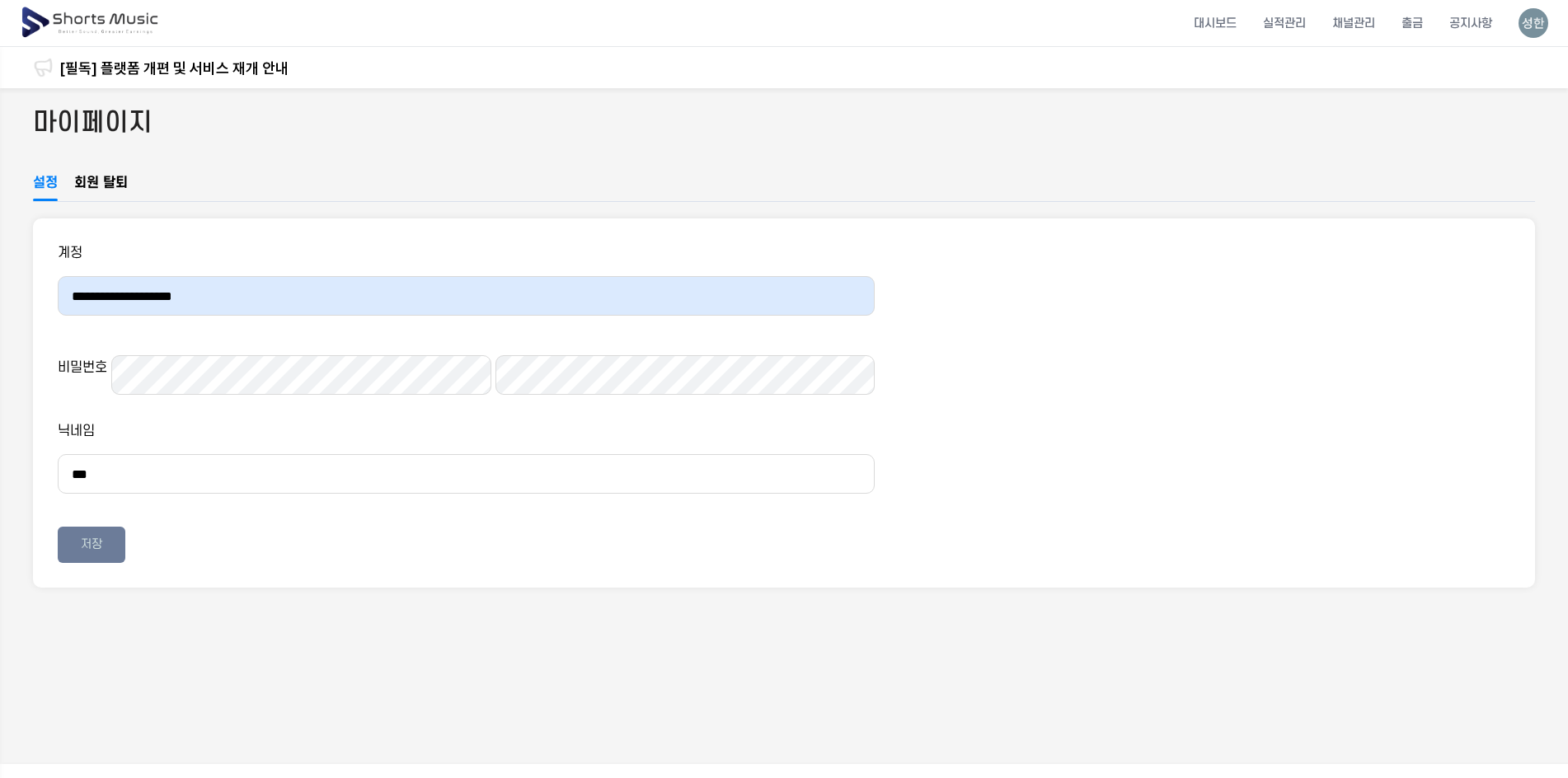
click at [113, 22] on button at bounding box center [784, 389] width 1568 height 778
click at [1220, 28] on li "대시보드" at bounding box center [1216, 23] width 69 height 44
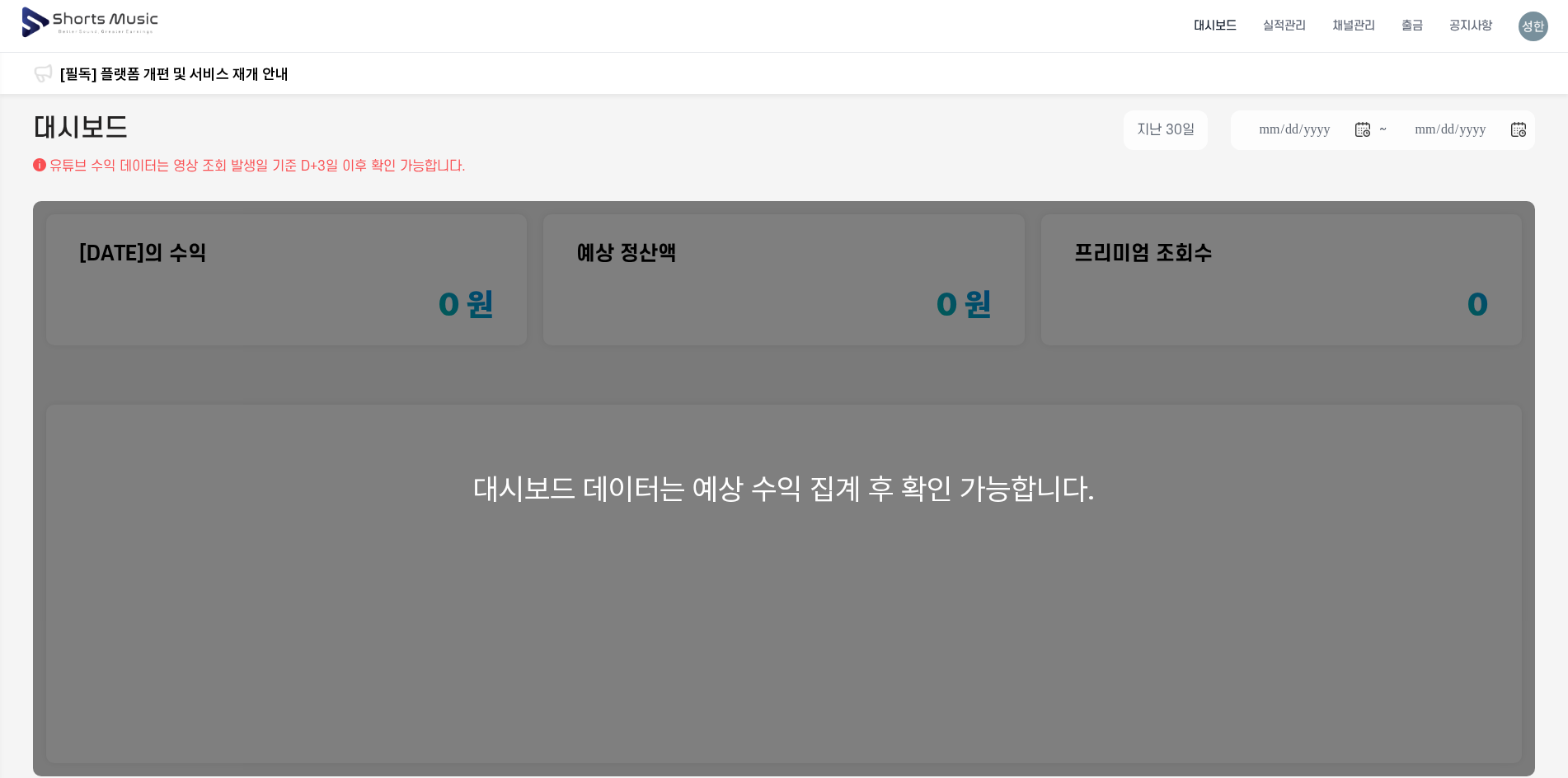
click at [218, 69] on link "[필독] 플랫폼 개편 및 서비스 재개 안내" at bounding box center [174, 74] width 229 height 22
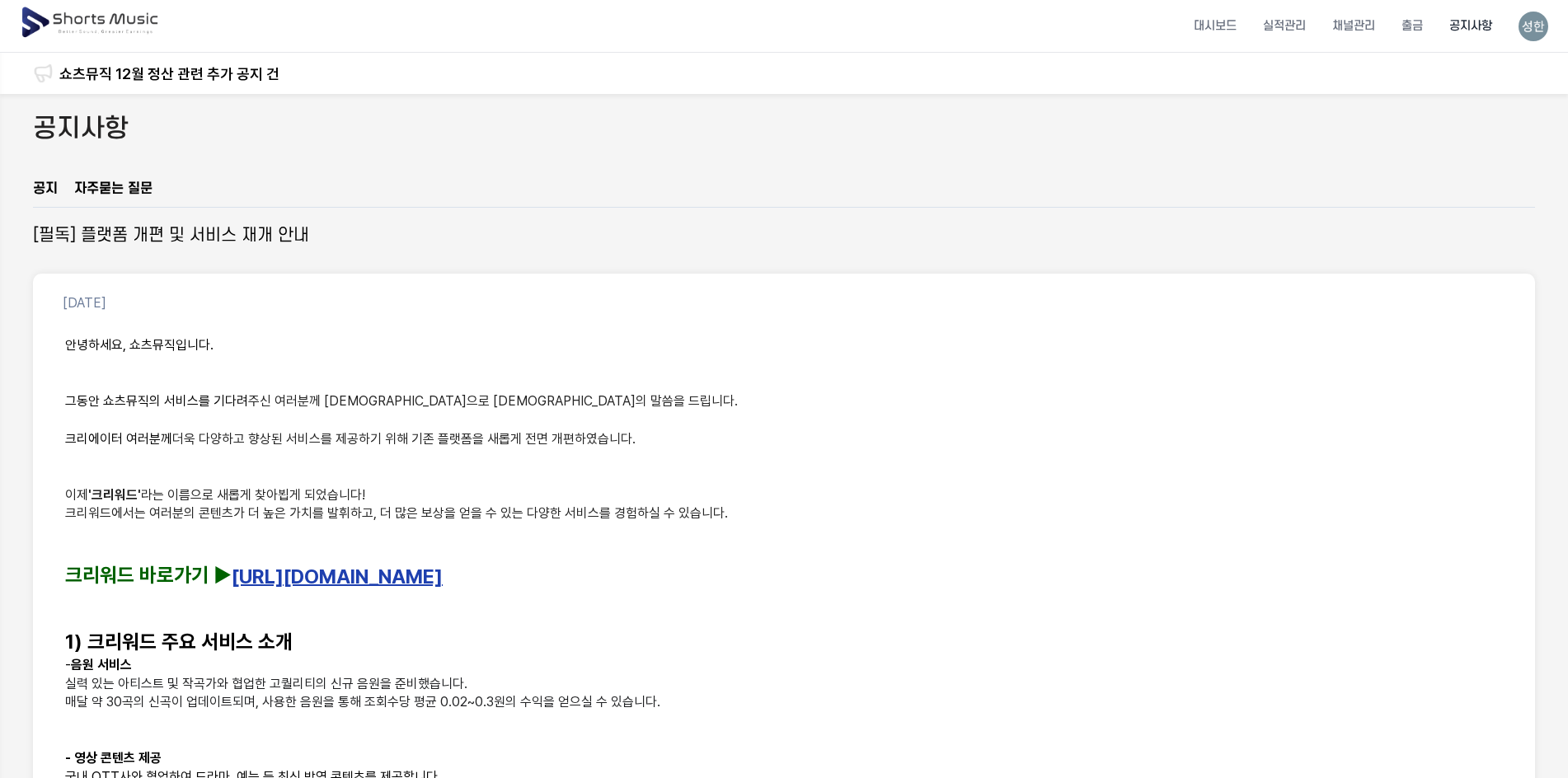
click at [323, 580] on link "[URL][DOMAIN_NAME]" at bounding box center [337, 576] width 211 height 24
click at [998, 392] on p "그동안 쇼츠뮤직의 서비스를 기다려 주신 여러분께 진심으로 감사의 말씀을 드립니다." at bounding box center [784, 402] width 1438 height 19
click at [68, 17] on img at bounding box center [90, 23] width 143 height 47
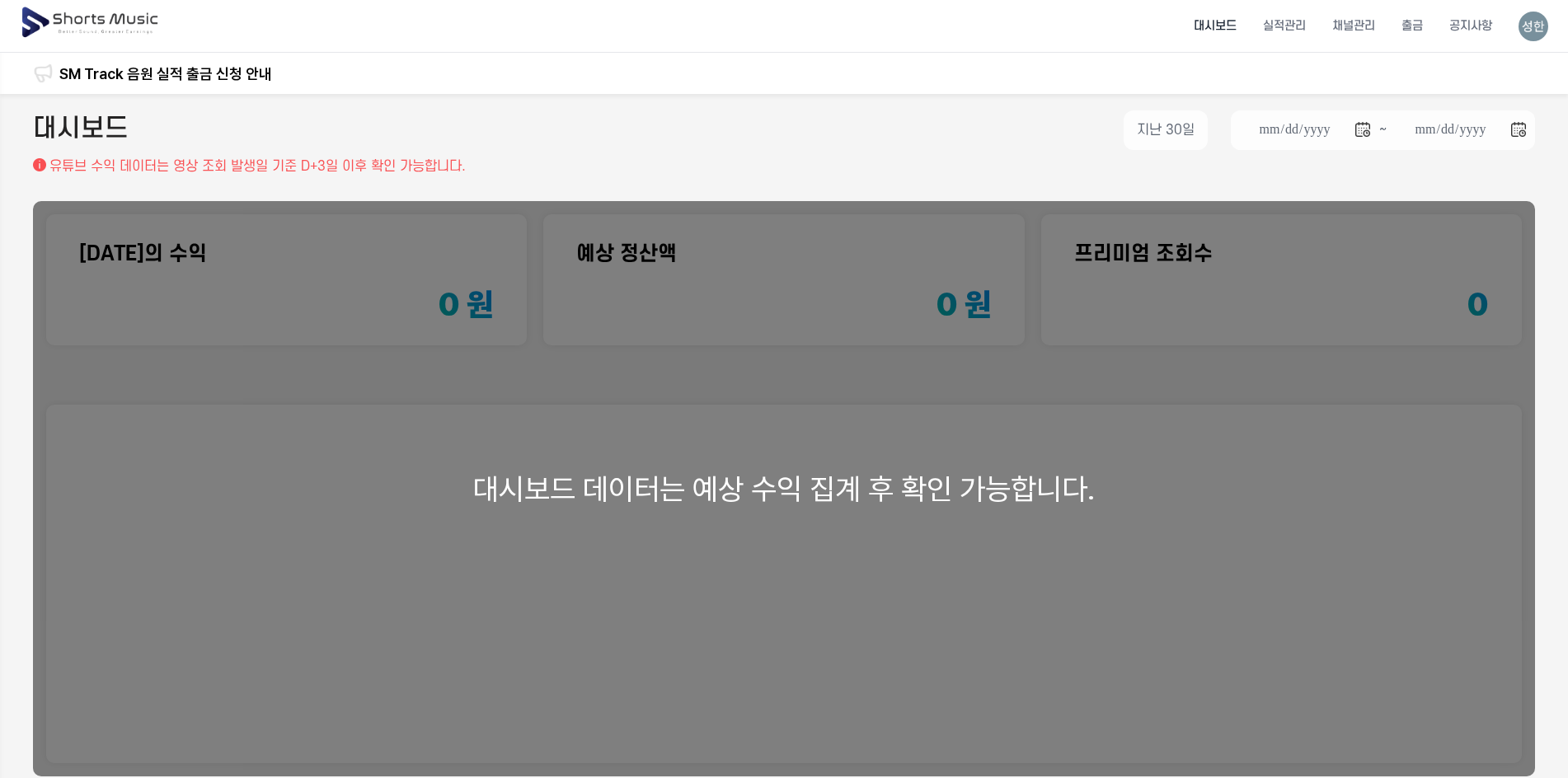
click at [1231, 181] on div "**********" at bounding box center [784, 495] width 1568 height 801
click at [1364, 32] on li "채널관리" at bounding box center [1354, 25] width 69 height 44
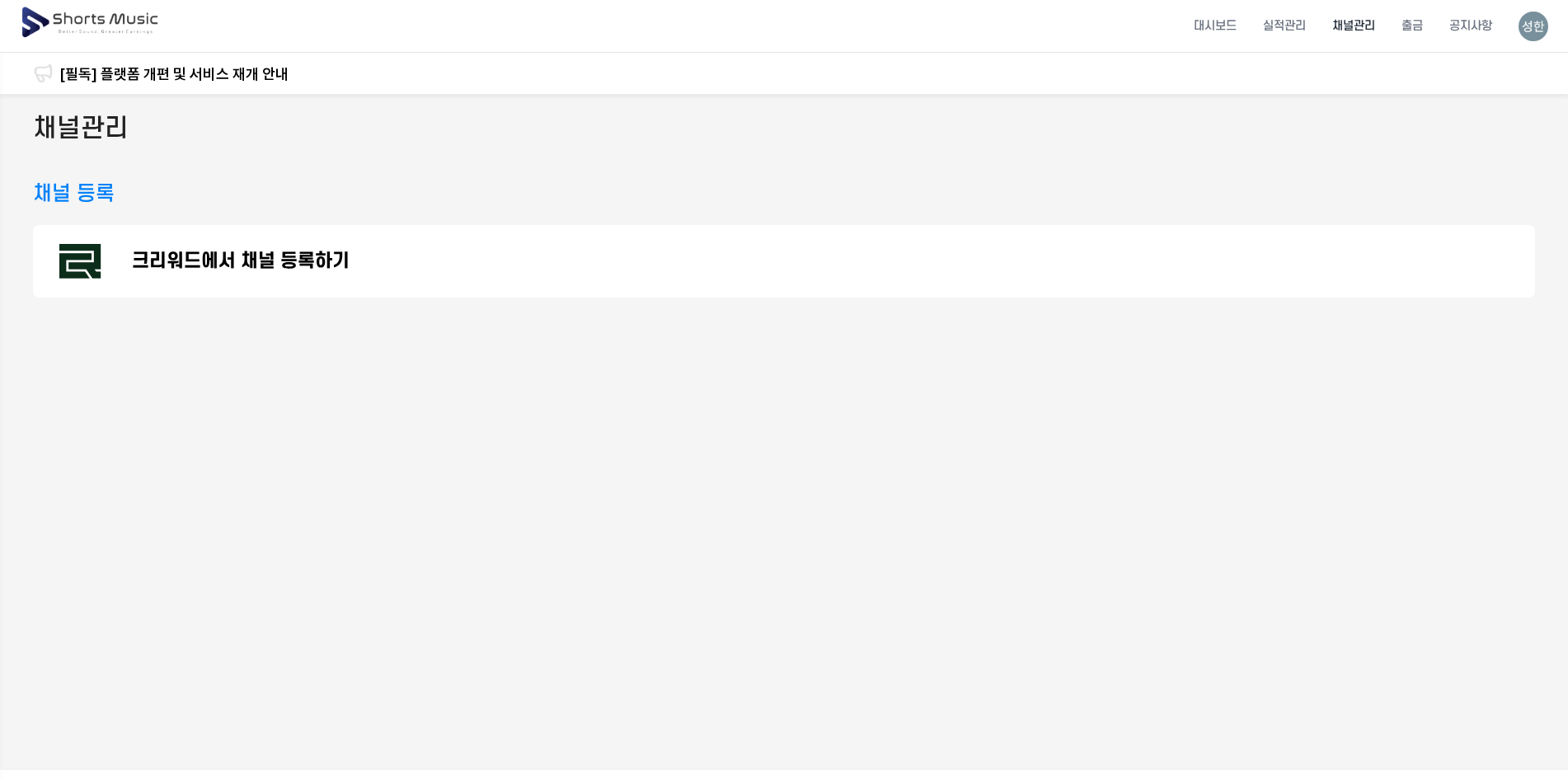
click at [1538, 25] on img at bounding box center [1534, 26] width 30 height 30
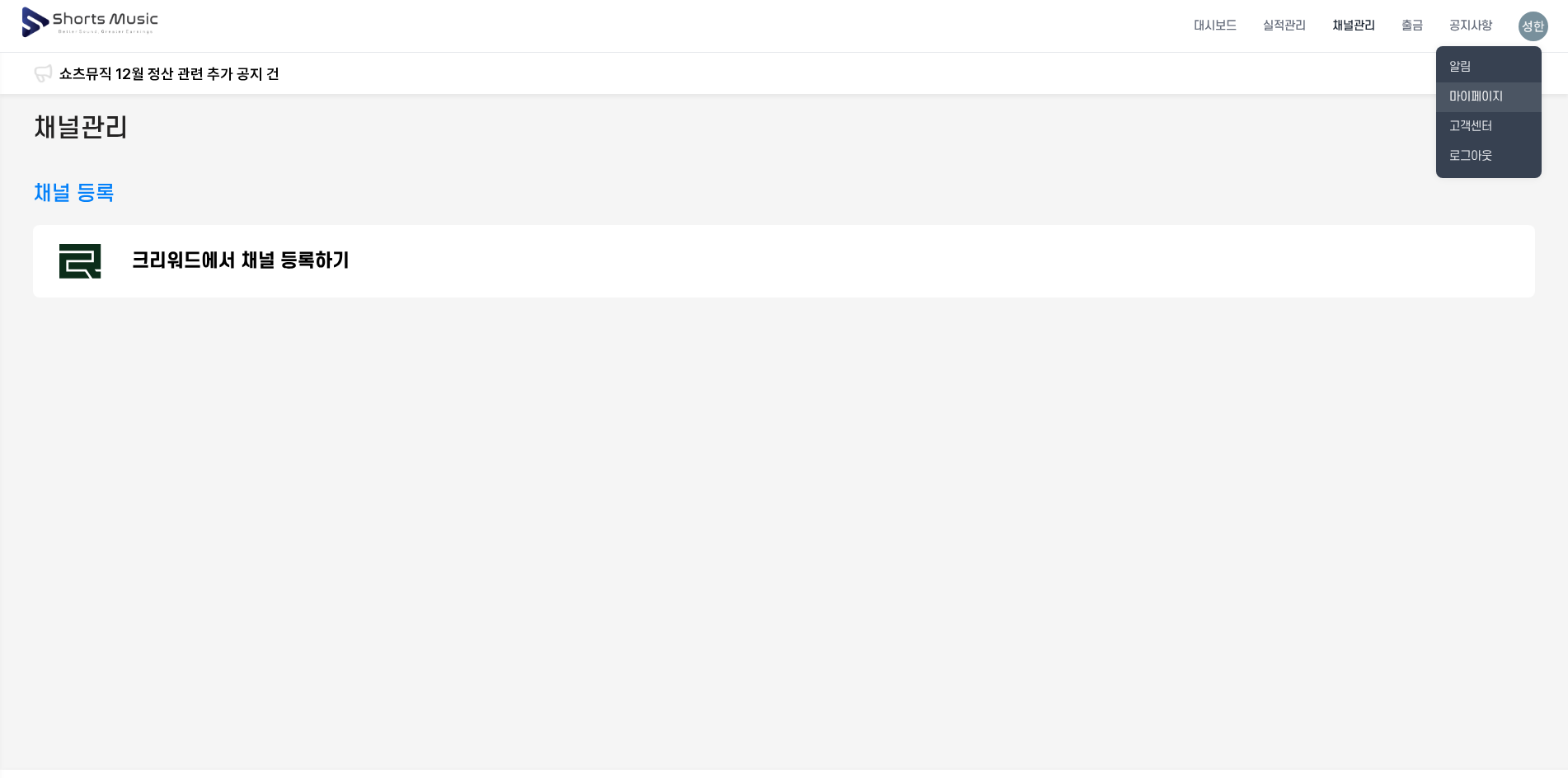
click at [1489, 93] on link "마이페이지" at bounding box center [1489, 97] width 105 height 30
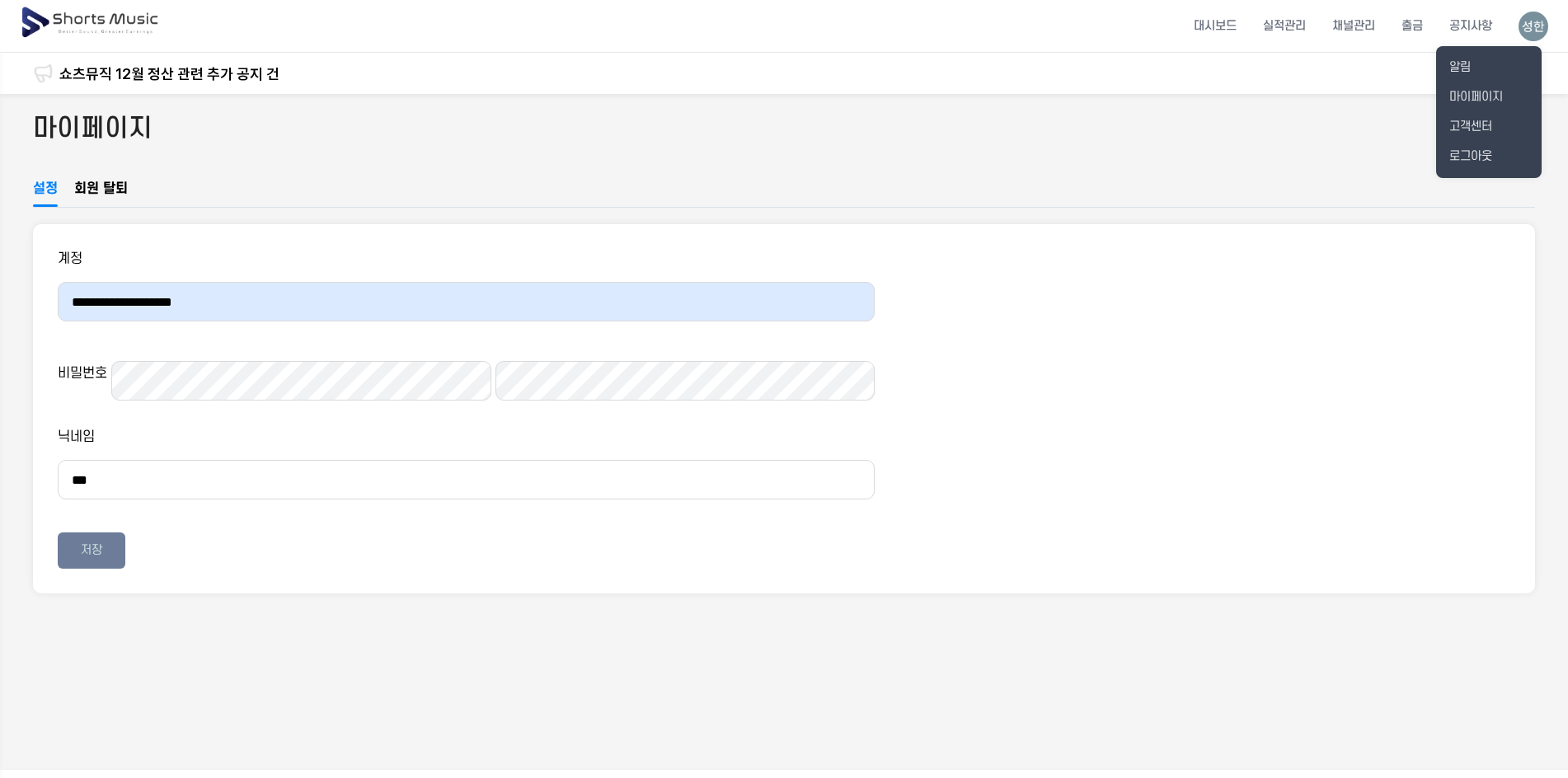
click at [1235, 25] on button at bounding box center [784, 389] width 1568 height 778
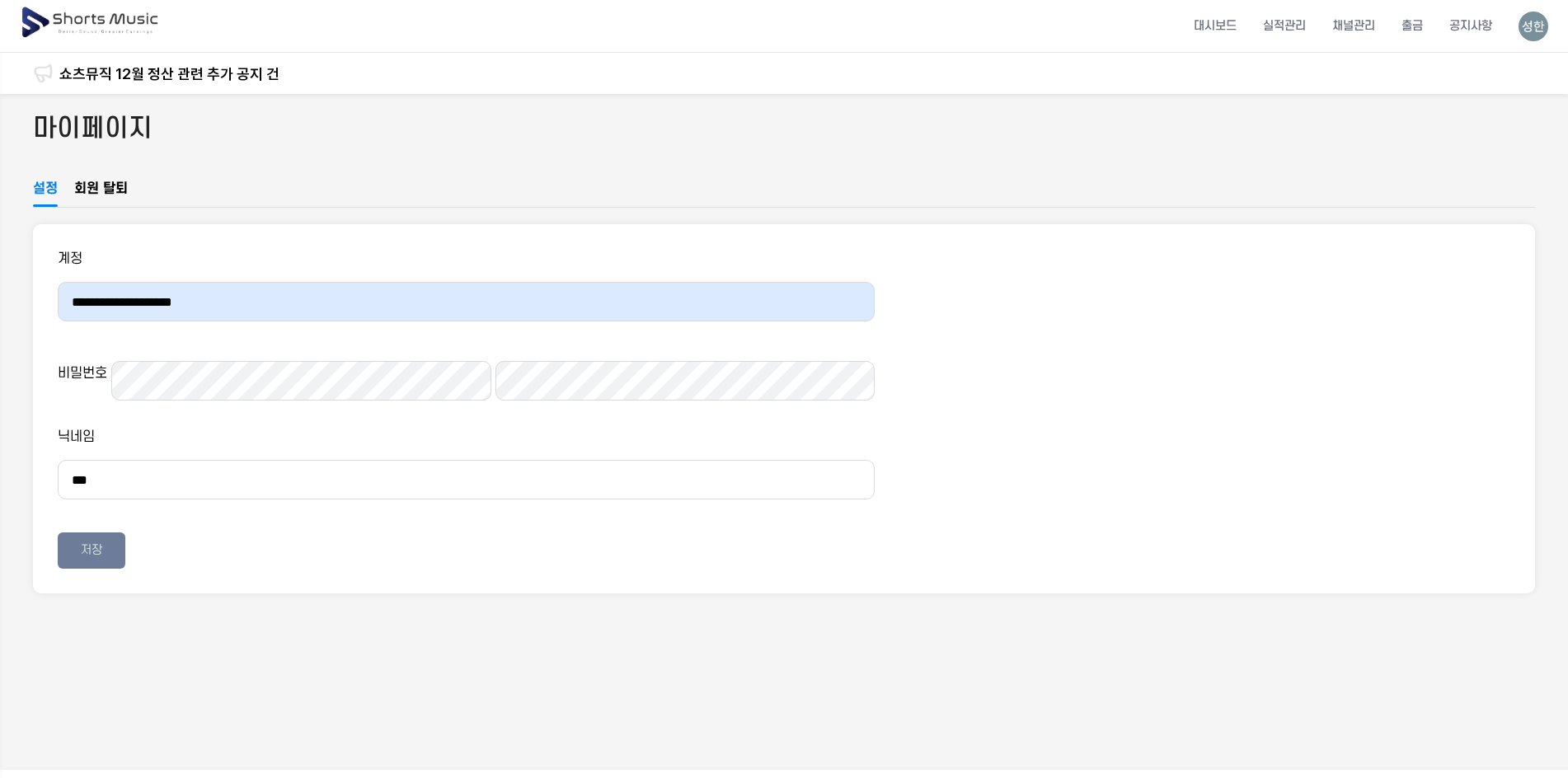
click at [1222, 25] on button at bounding box center [784, 389] width 1568 height 778
click at [1205, 33] on li "대시보드" at bounding box center [1216, 25] width 69 height 44
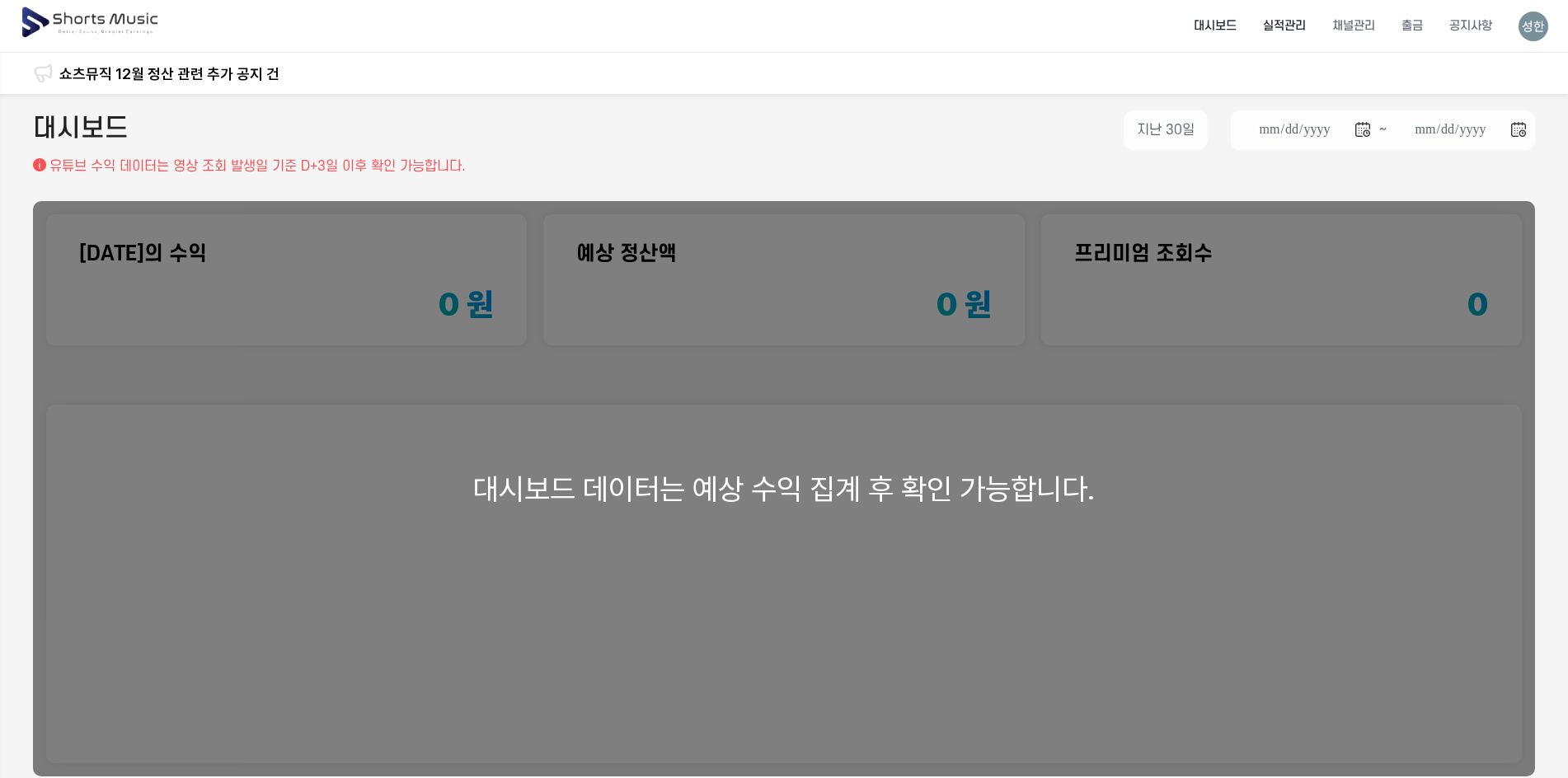
click at [1278, 21] on li "실적관리" at bounding box center [1285, 25] width 69 height 44
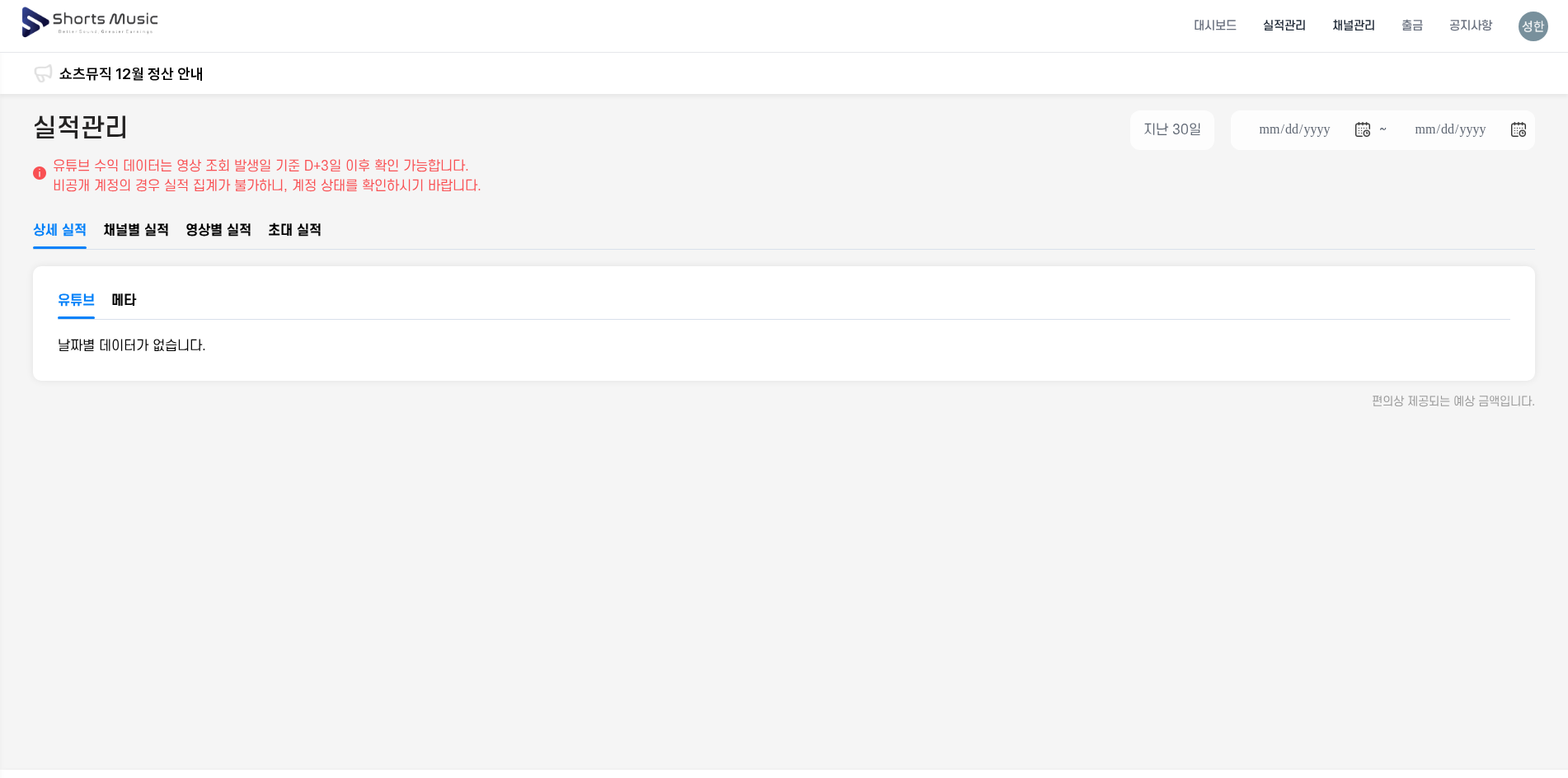
click at [1352, 24] on li "채널관리" at bounding box center [1354, 25] width 69 height 44
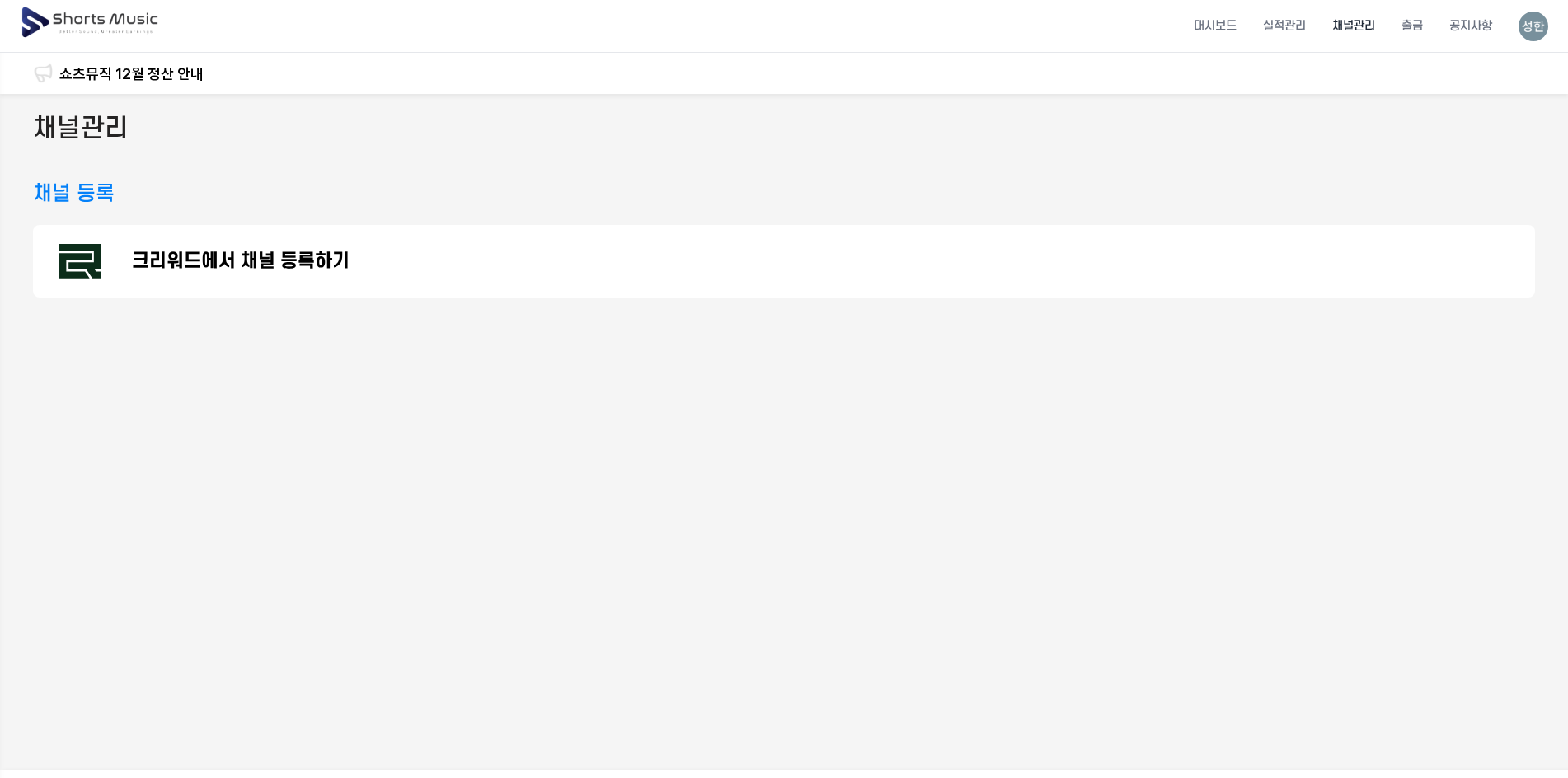
click at [272, 285] on div "크리워드에서 채널 등록하기" at bounding box center [784, 261] width 1503 height 73
click at [88, 187] on h3 "채널 등록" at bounding box center [74, 194] width 82 height 30
click at [60, 194] on h3 "채널 등록" at bounding box center [74, 194] width 82 height 30
